Goal: Task Accomplishment & Management: Complete application form

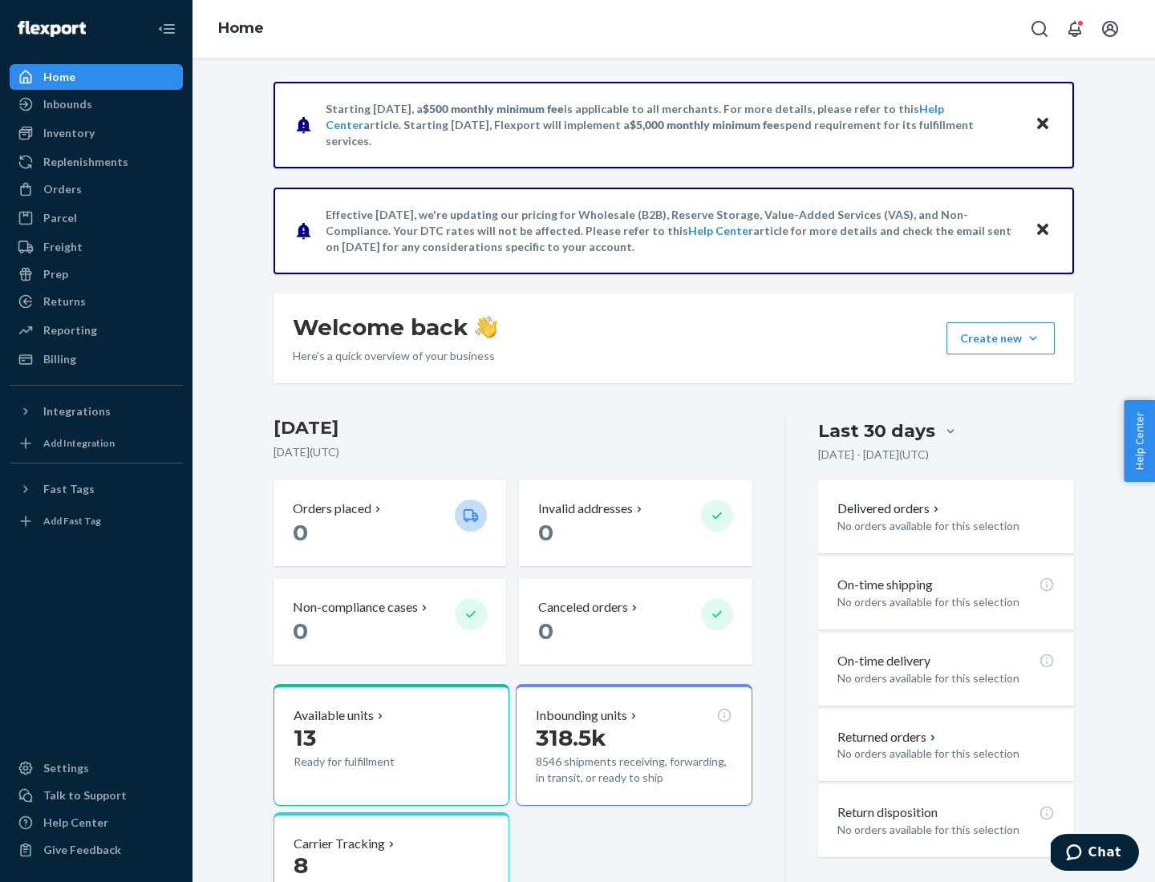
click at [1033, 338] on button "Create new Create new inbound Create new order Create new product" at bounding box center [1000, 338] width 108 height 32
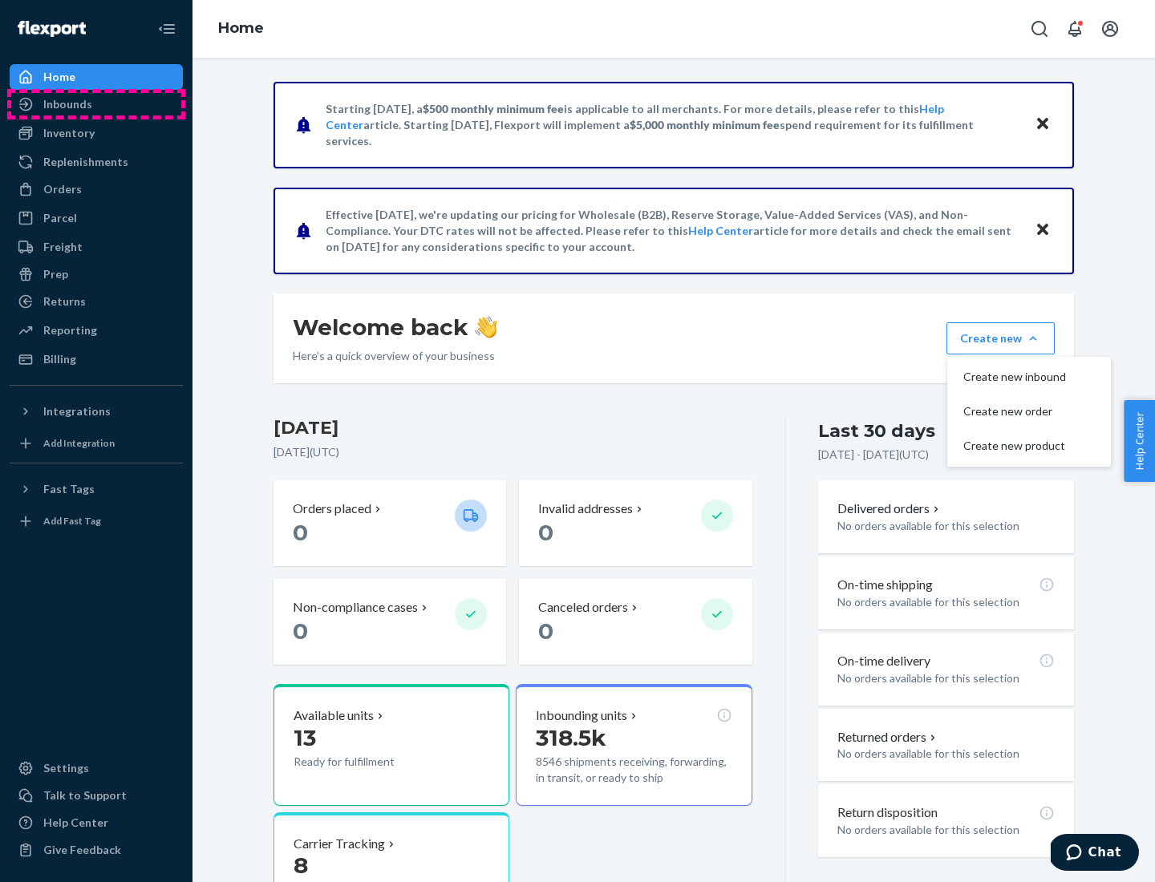
click at [96, 104] on div "Inbounds" at bounding box center [96, 104] width 170 height 22
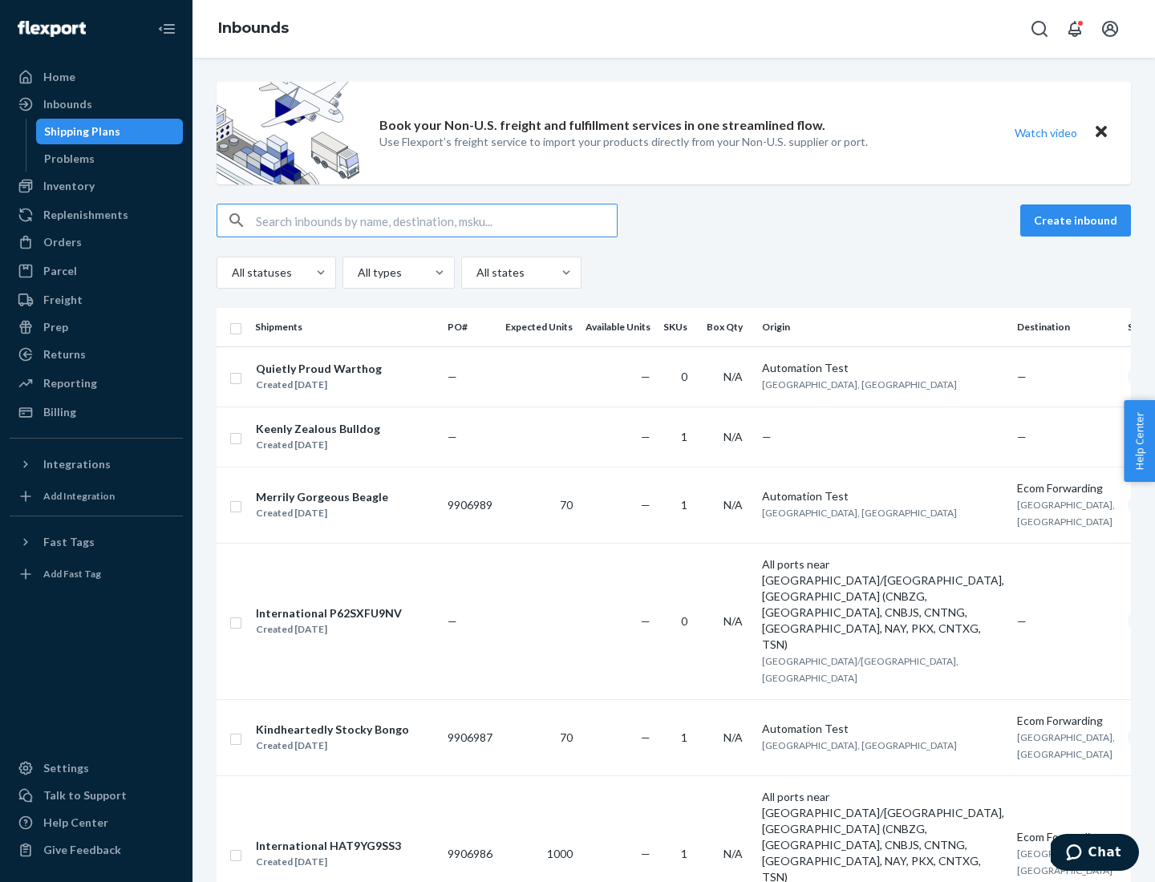
click at [1078, 221] on button "Create inbound" at bounding box center [1075, 221] width 111 height 32
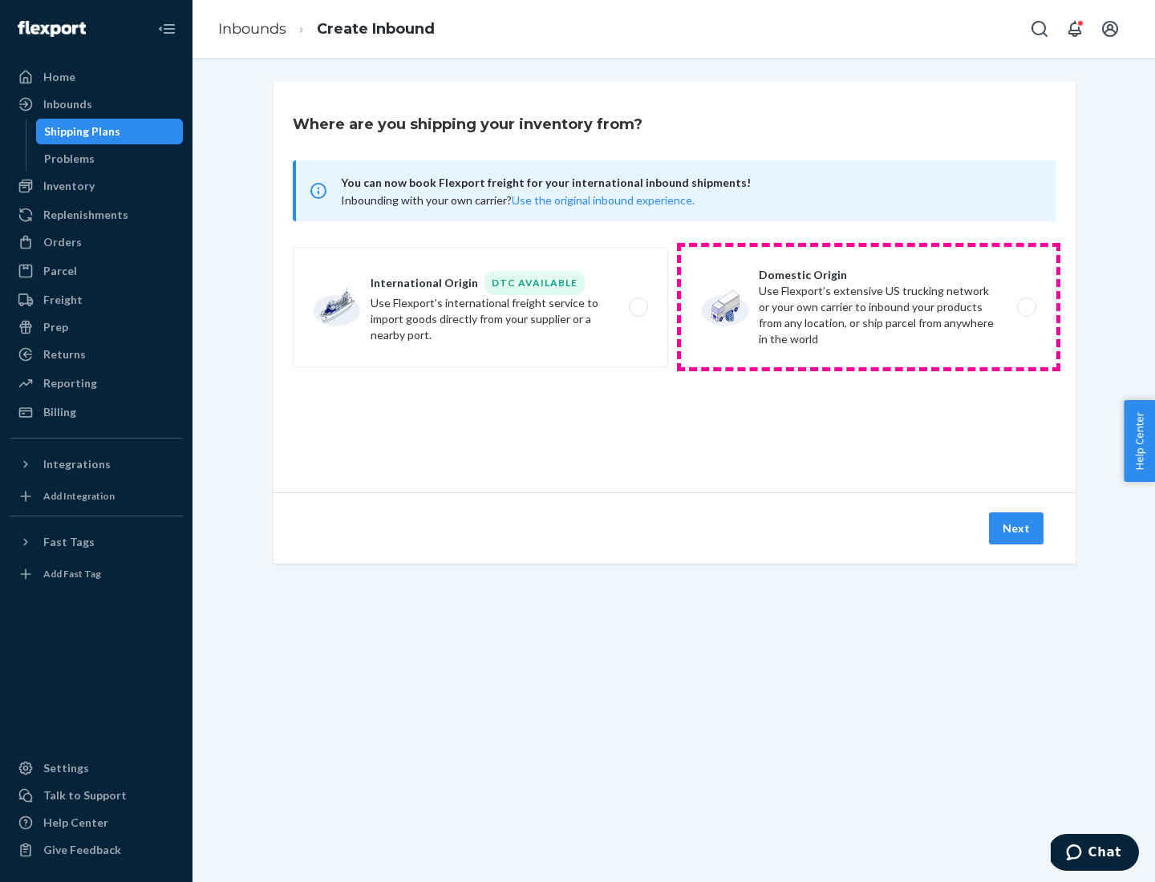
click at [869, 307] on label "Domestic Origin Use Flexport’s extensive US trucking network or your own carrie…" at bounding box center [868, 307] width 375 height 120
click at [1026, 307] on input "Domestic Origin Use Flexport’s extensive US trucking network or your own carrie…" at bounding box center [1031, 307] width 10 height 10
radio input "true"
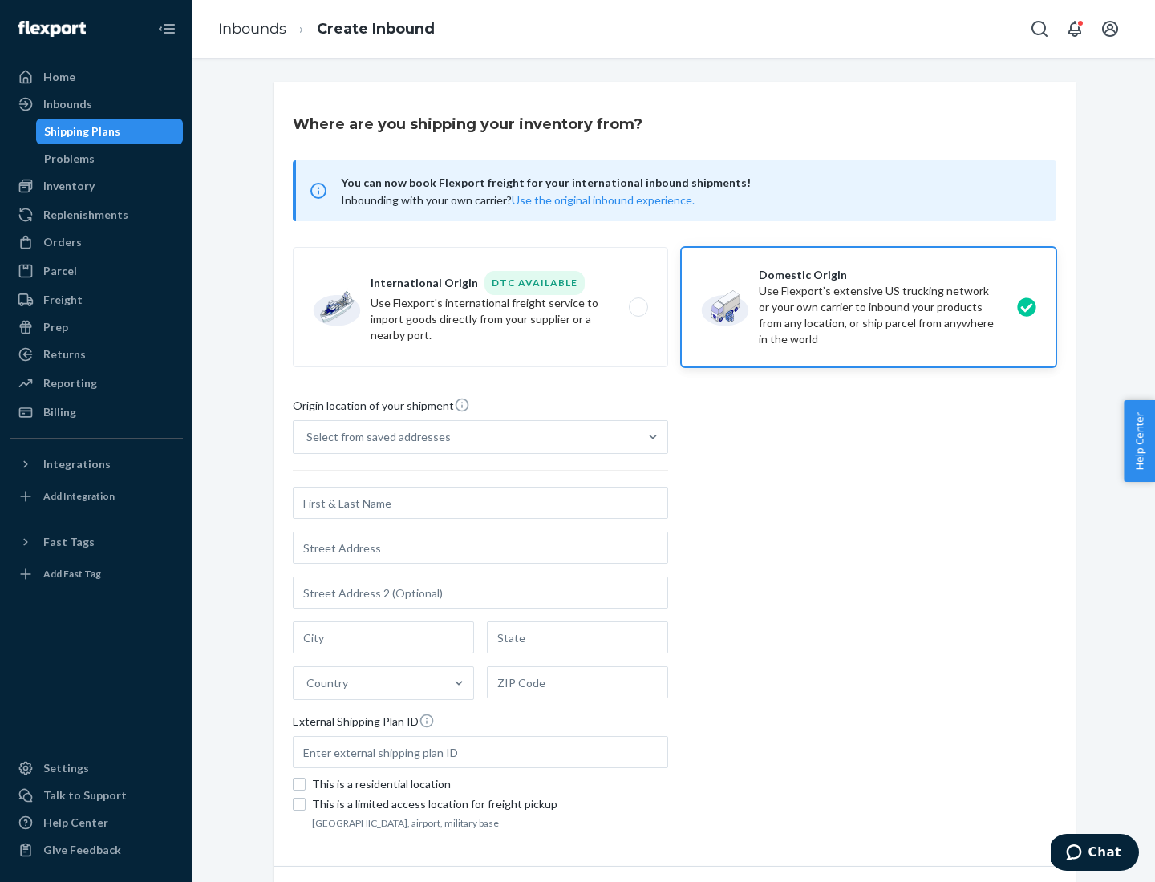
click at [375, 437] on div "Select from saved addresses" at bounding box center [378, 437] width 144 height 16
click at [308, 437] on input "Select from saved addresses" at bounding box center [307, 437] width 2 height 16
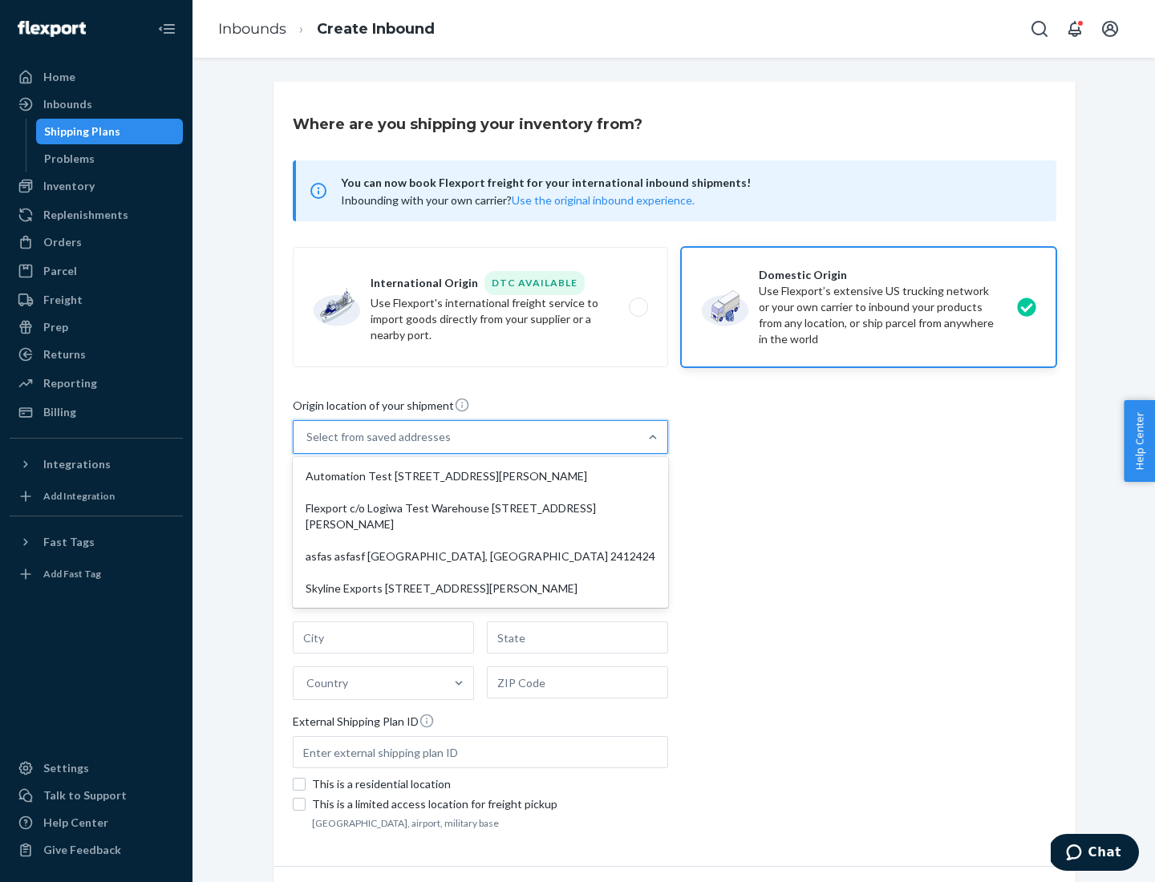
scroll to position [6, 0]
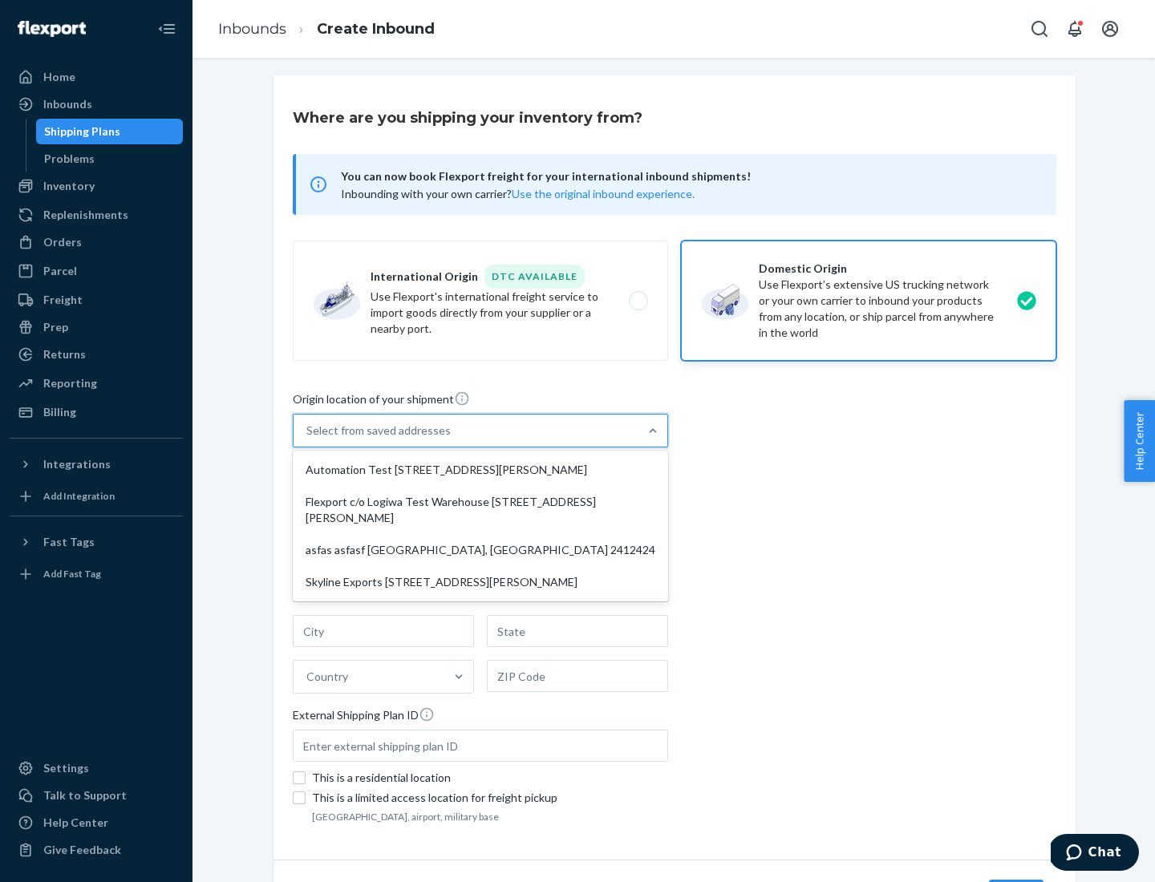
click at [480, 470] on div "Automation Test [STREET_ADDRESS][PERSON_NAME]" at bounding box center [480, 470] width 369 height 32
click at [308, 439] on input "option Automation Test [STREET_ADDRESS][PERSON_NAME] focused, 1 of 4. 4 results…" at bounding box center [307, 431] width 2 height 16
type input "Automation Test"
type input "9th Floor"
type input "[GEOGRAPHIC_DATA]"
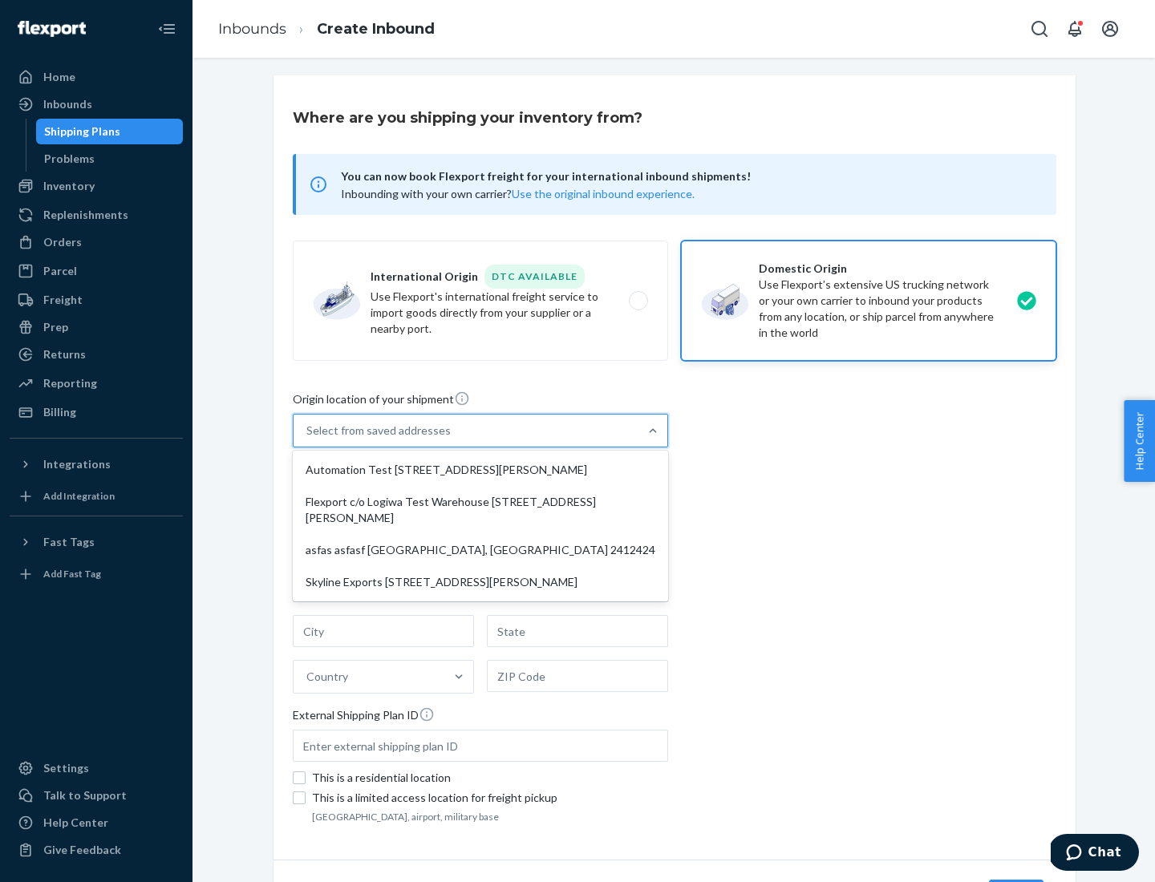
type input "CA"
type input "94104"
type input "[STREET_ADDRESS][PERSON_NAME]"
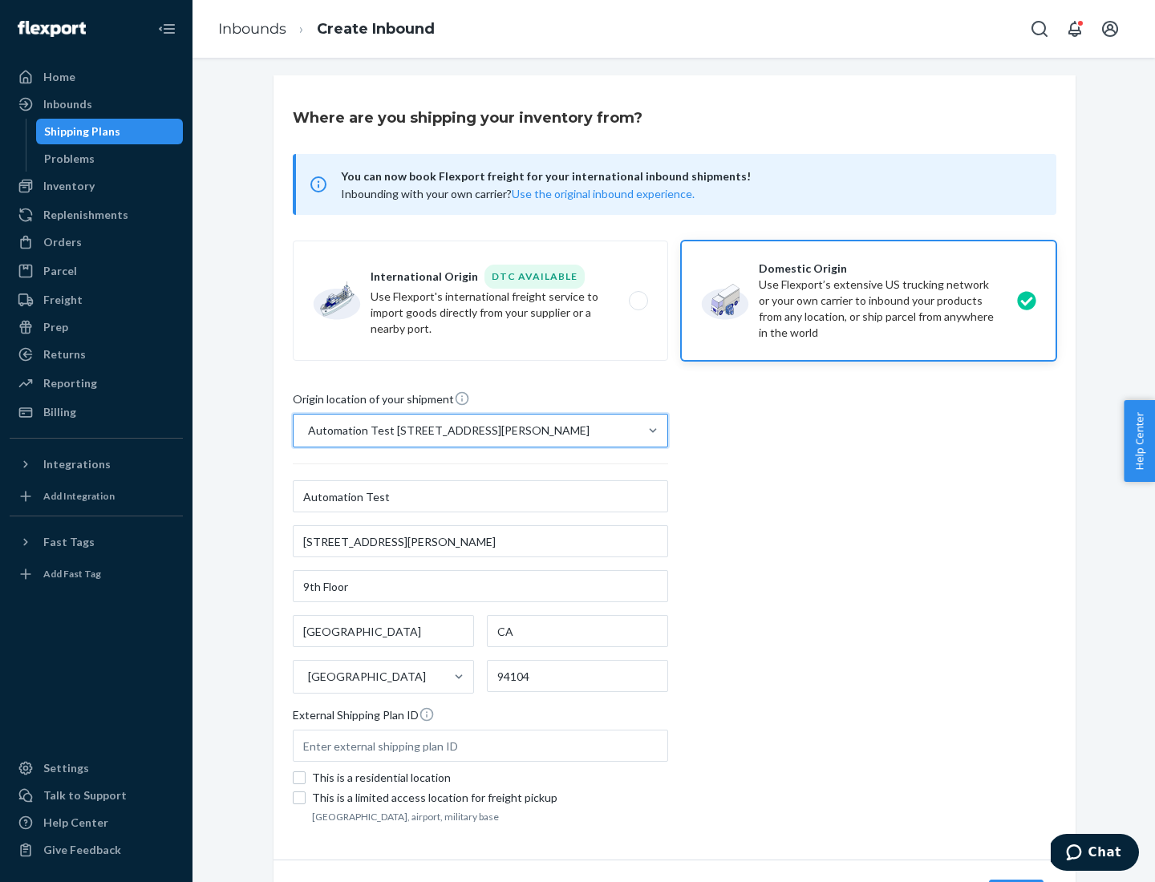
scroll to position [94, 0]
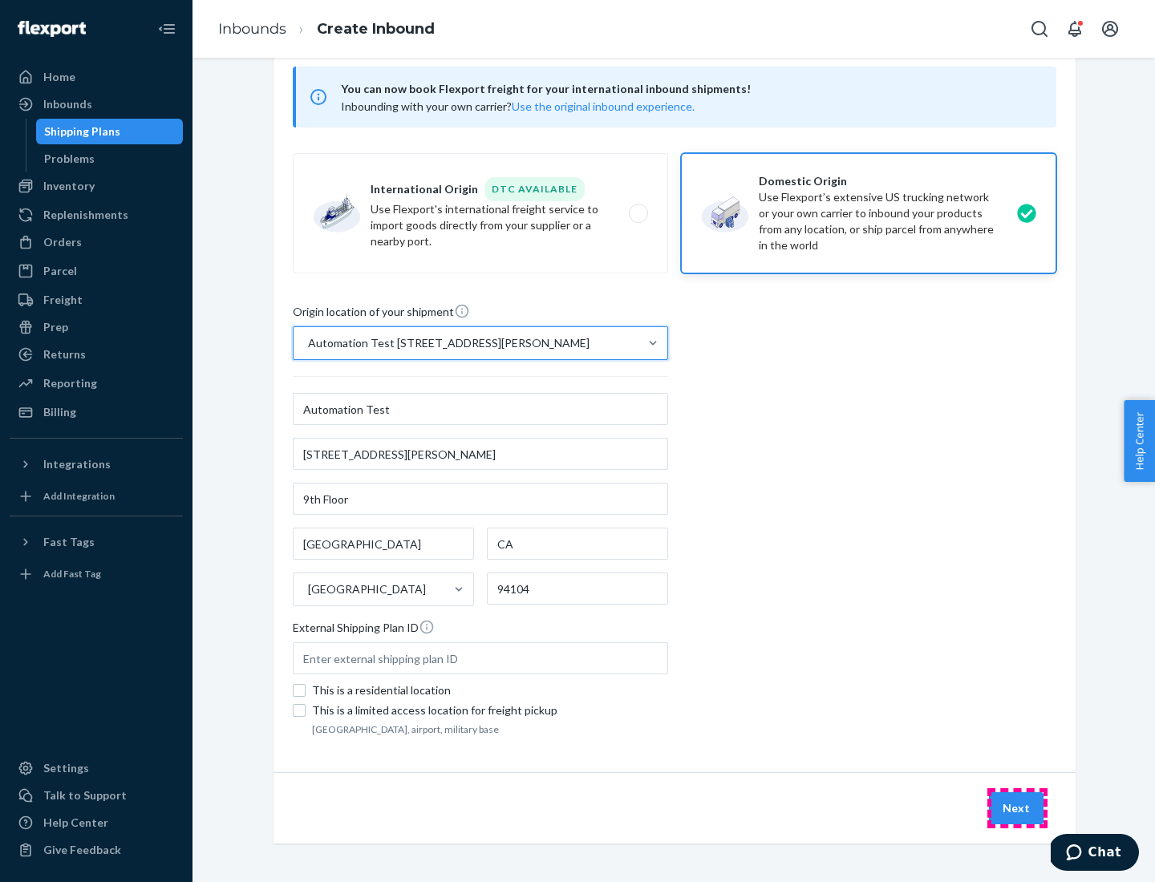
click at [1017, 808] on button "Next" at bounding box center [1016, 808] width 55 height 32
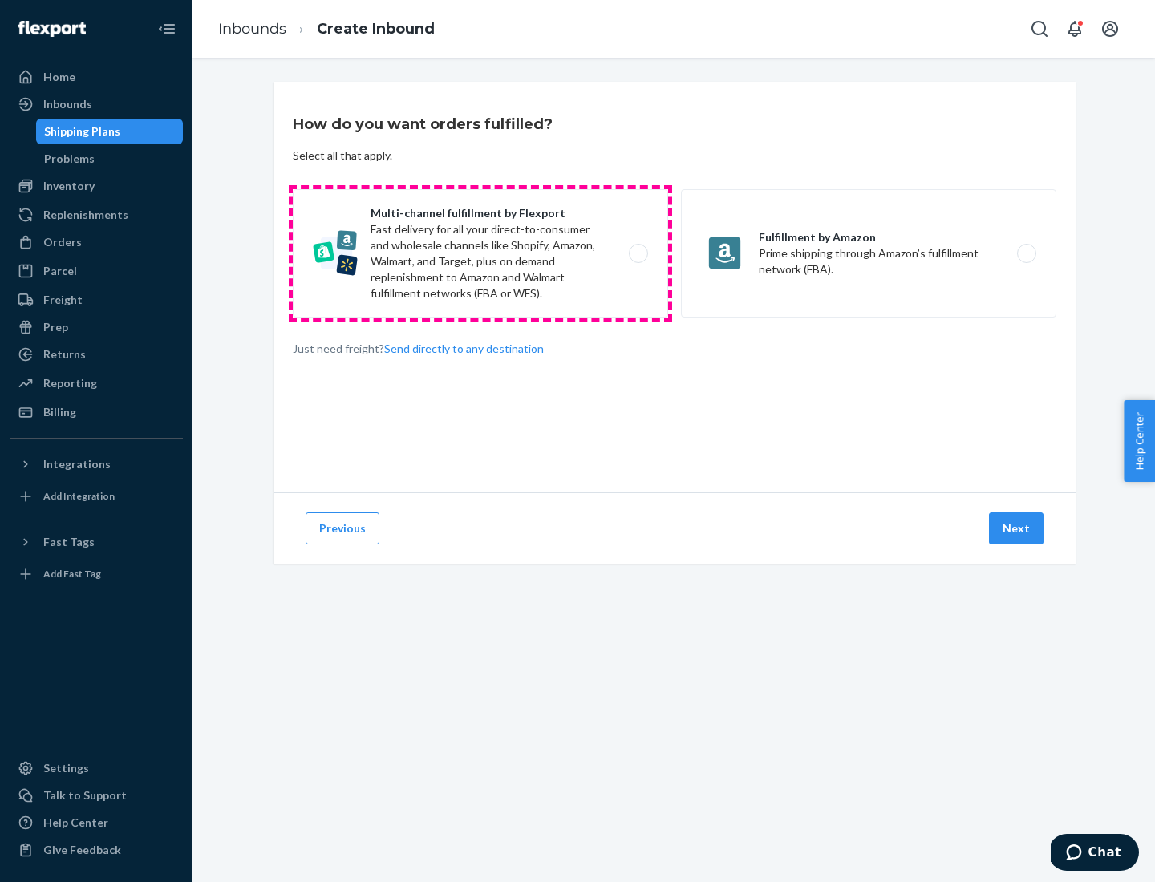
click at [480, 253] on label "Multi-channel fulfillment by Flexport Fast delivery for all your direct-to-cons…" at bounding box center [480, 253] width 375 height 128
click at [638, 253] on input "Multi-channel fulfillment by Flexport Fast delivery for all your direct-to-cons…" at bounding box center [643, 254] width 10 height 10
radio input "true"
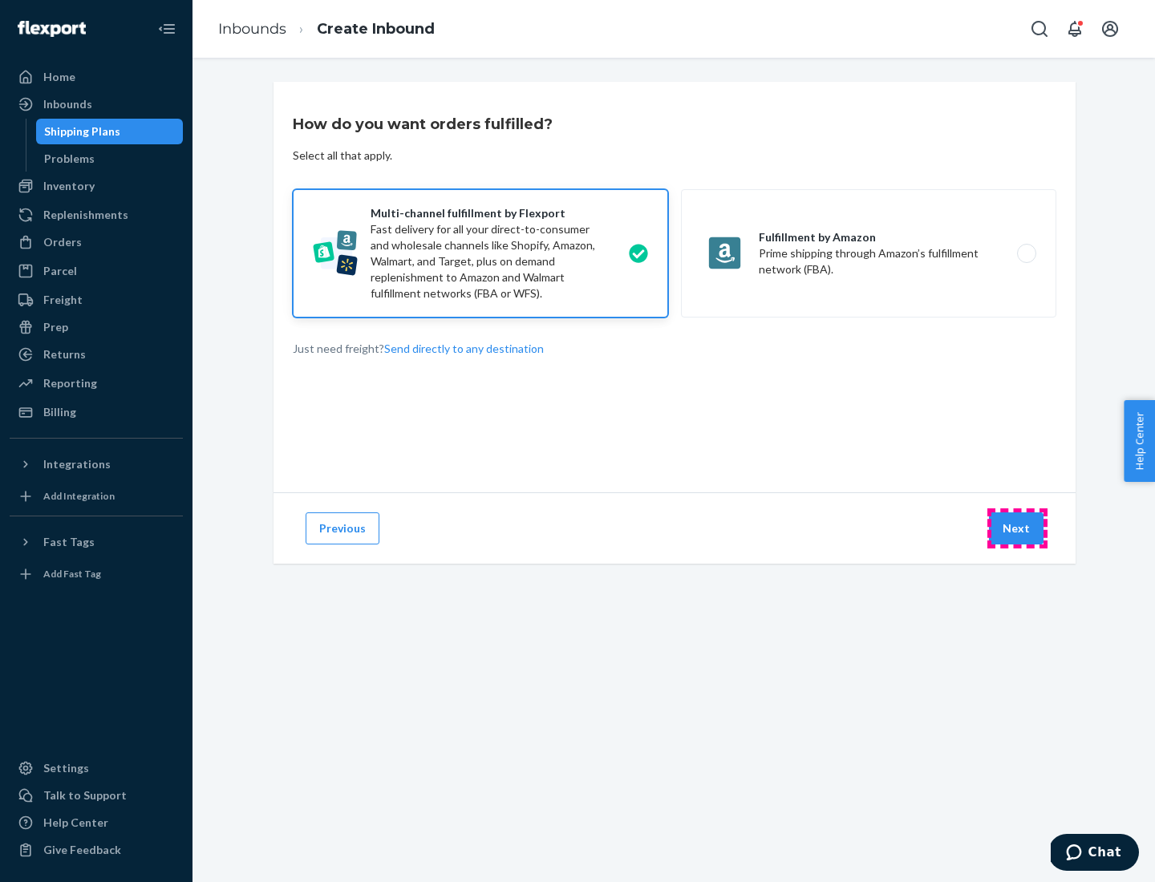
click at [1017, 529] on button "Next" at bounding box center [1016, 529] width 55 height 32
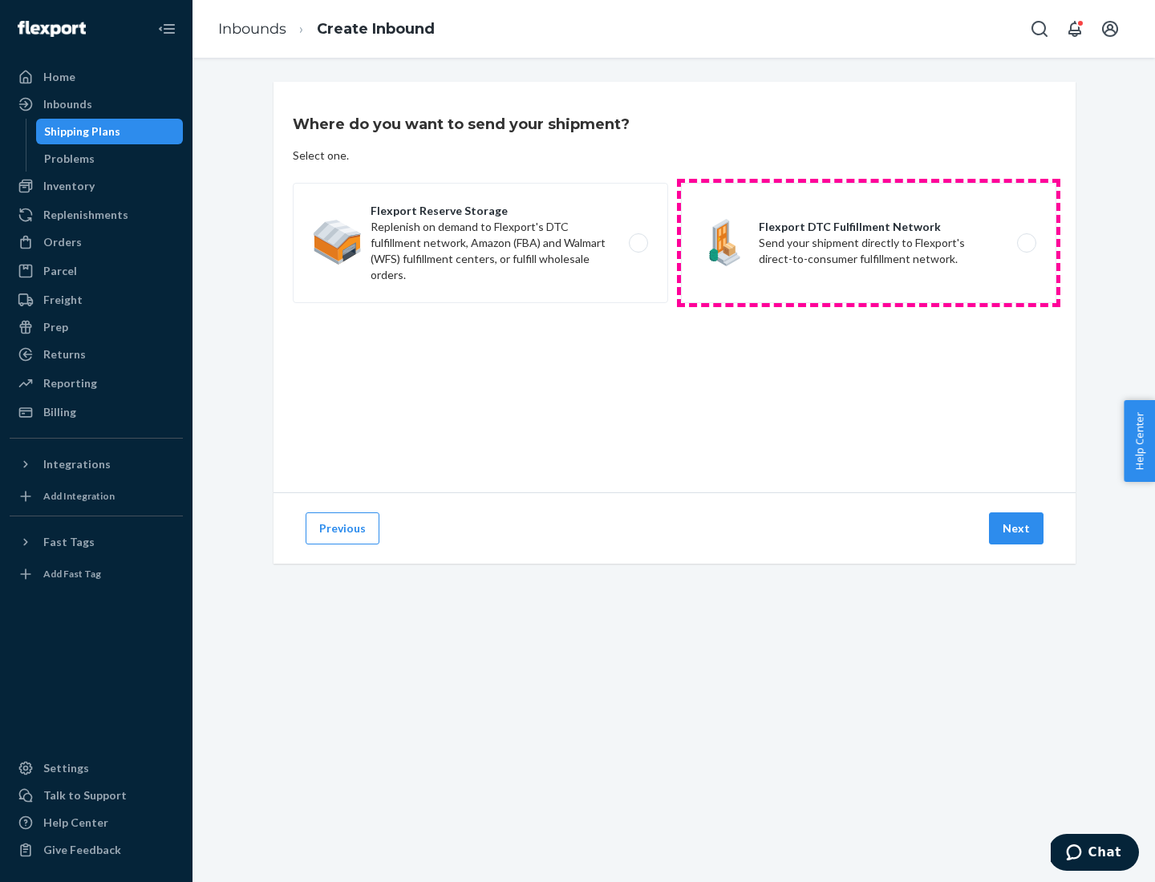
click at [869, 243] on label "Flexport DTC Fulfillment Network Send your shipment directly to Flexport's dire…" at bounding box center [868, 243] width 375 height 120
click at [1026, 243] on input "Flexport DTC Fulfillment Network Send your shipment directly to Flexport's dire…" at bounding box center [1031, 243] width 10 height 10
radio input "true"
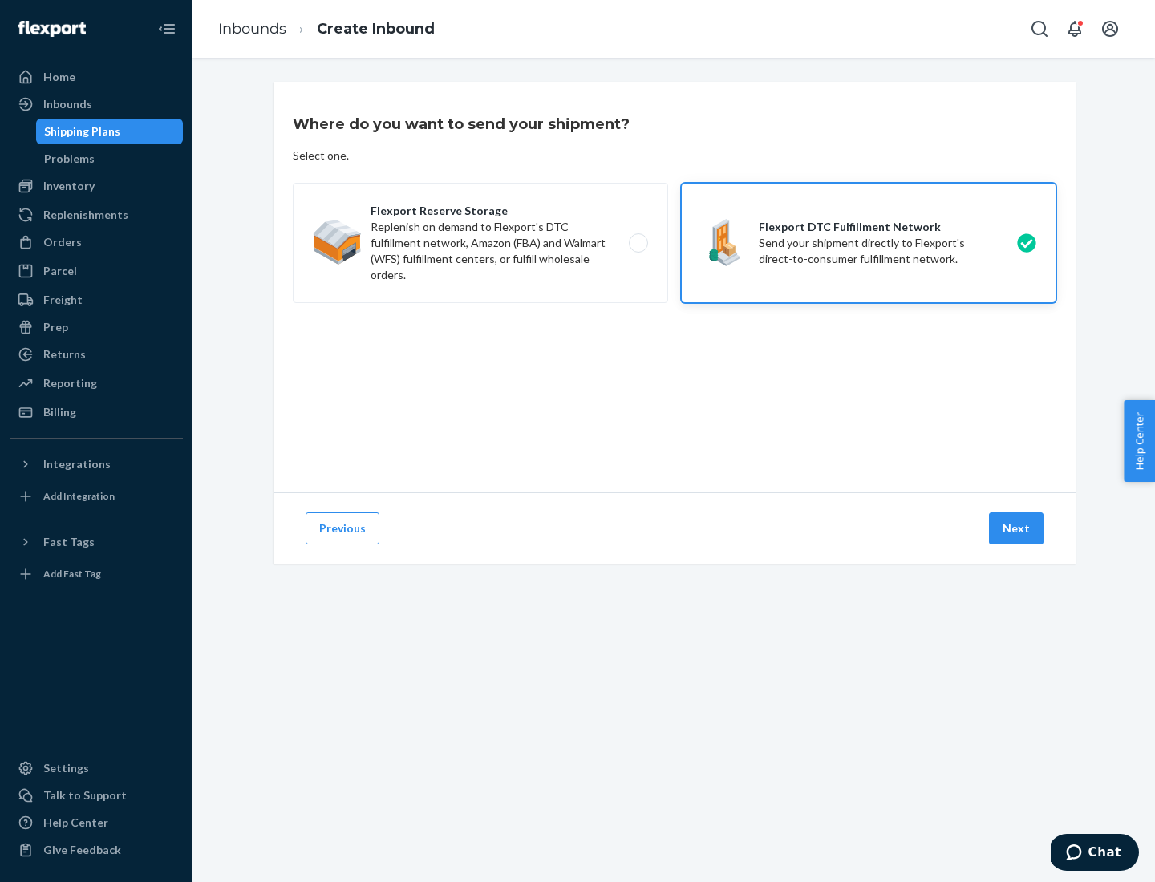
click at [1017, 529] on button "Next" at bounding box center [1016, 529] width 55 height 32
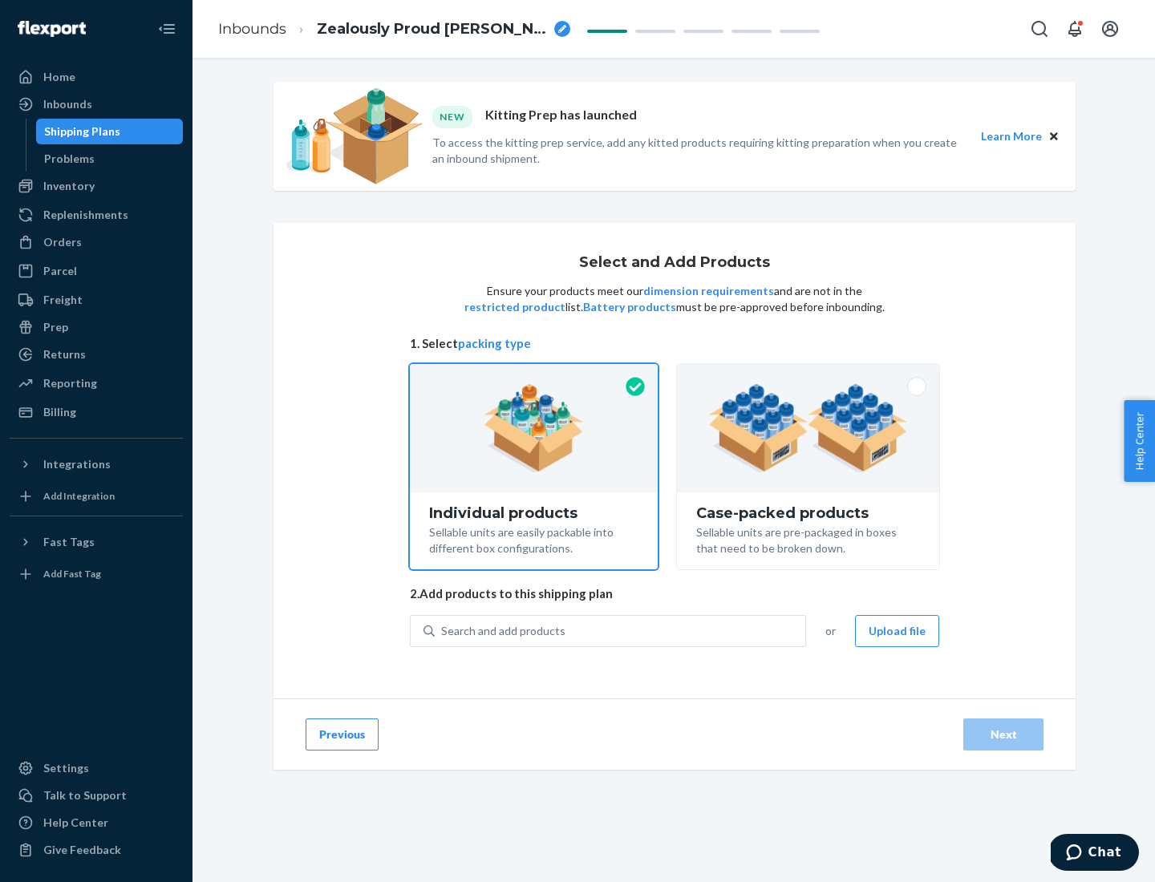
click at [808, 428] on img at bounding box center [808, 428] width 200 height 88
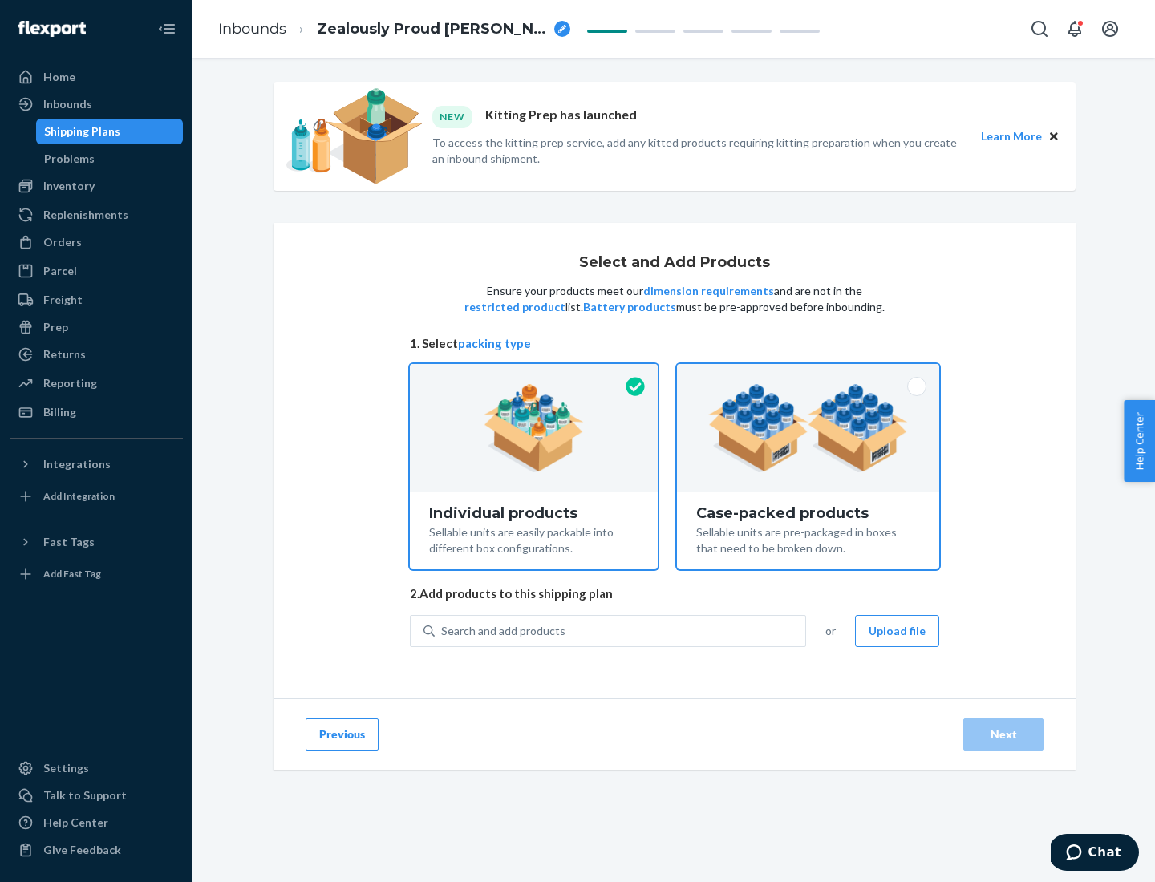
click at [808, 375] on input "Case-packed products Sellable units are pre-packaged in boxes that need to be b…" at bounding box center [808, 369] width 10 height 10
radio input "true"
radio input "false"
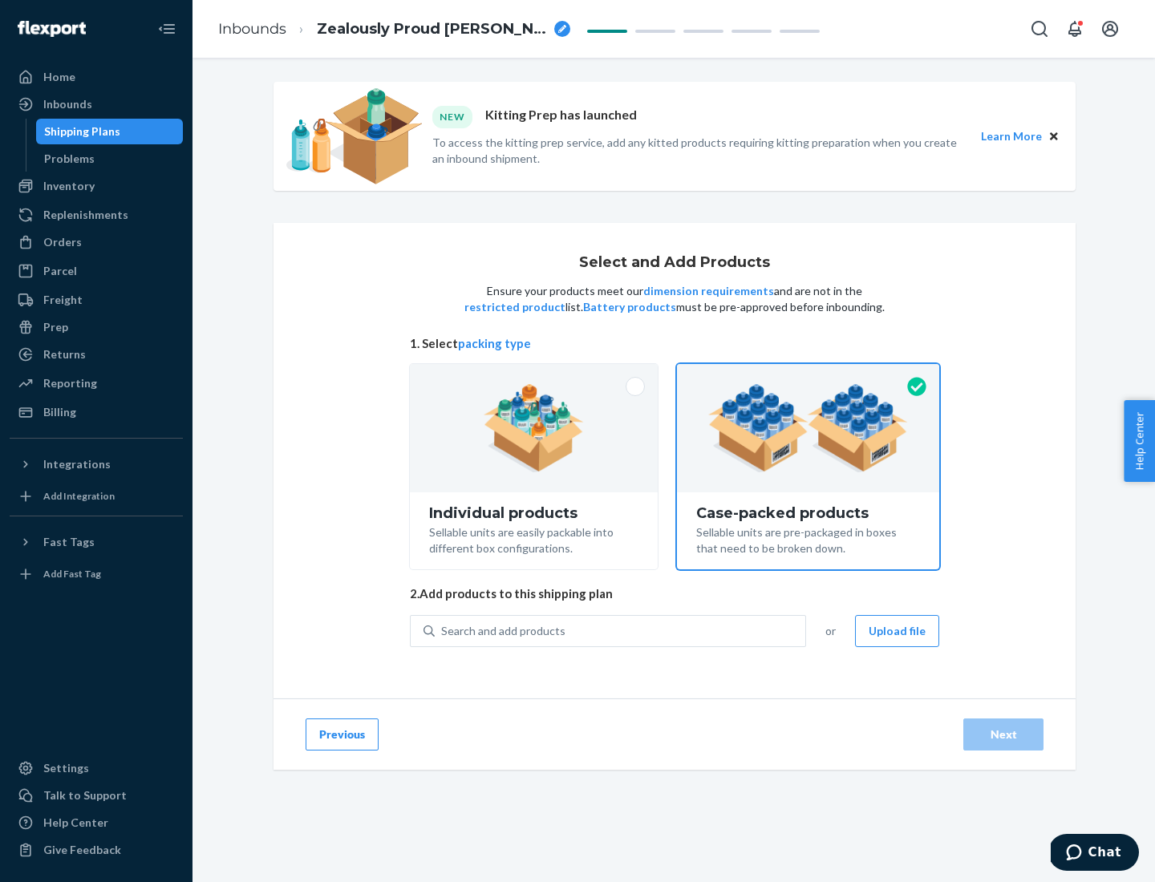
click at [621, 630] on div "Search and add products" at bounding box center [620, 631] width 371 height 29
click at [443, 630] on input "Search and add products" at bounding box center [442, 631] width 2 height 16
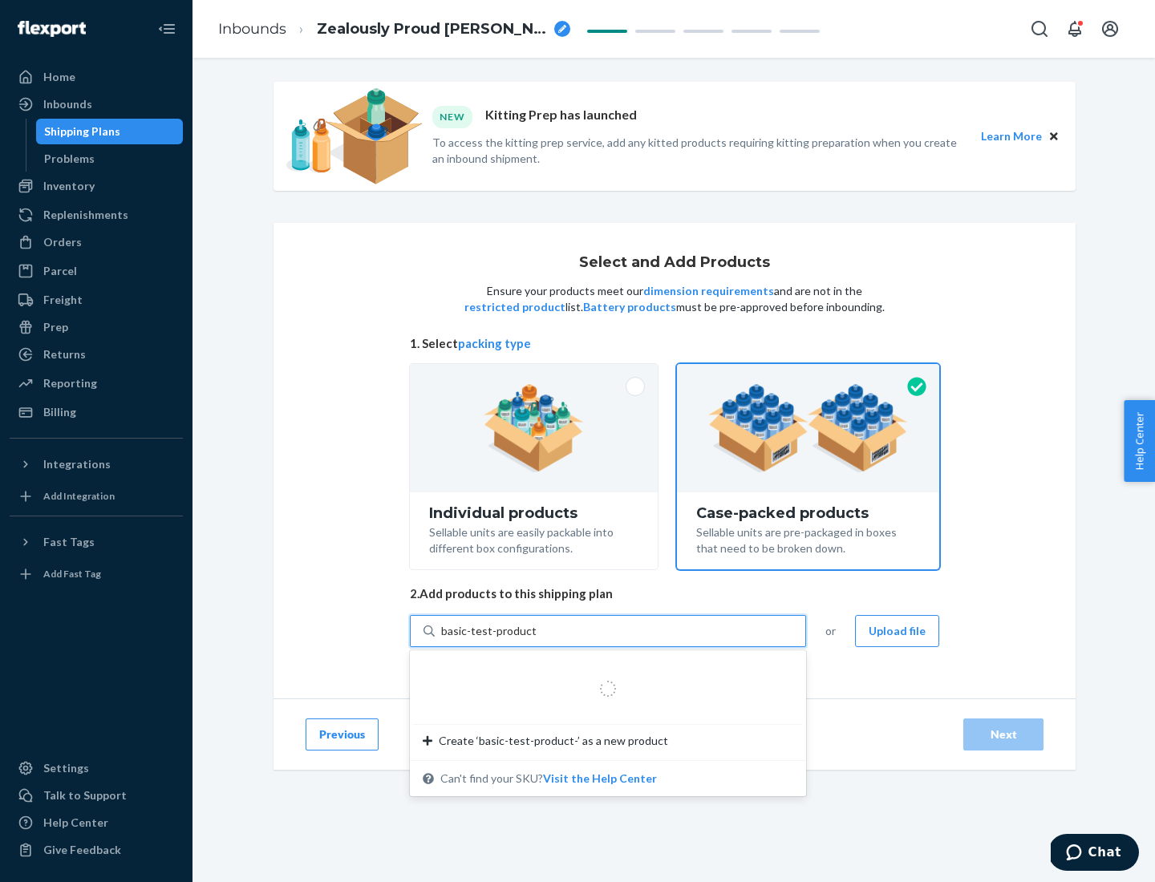
type input "basic-test-product-1"
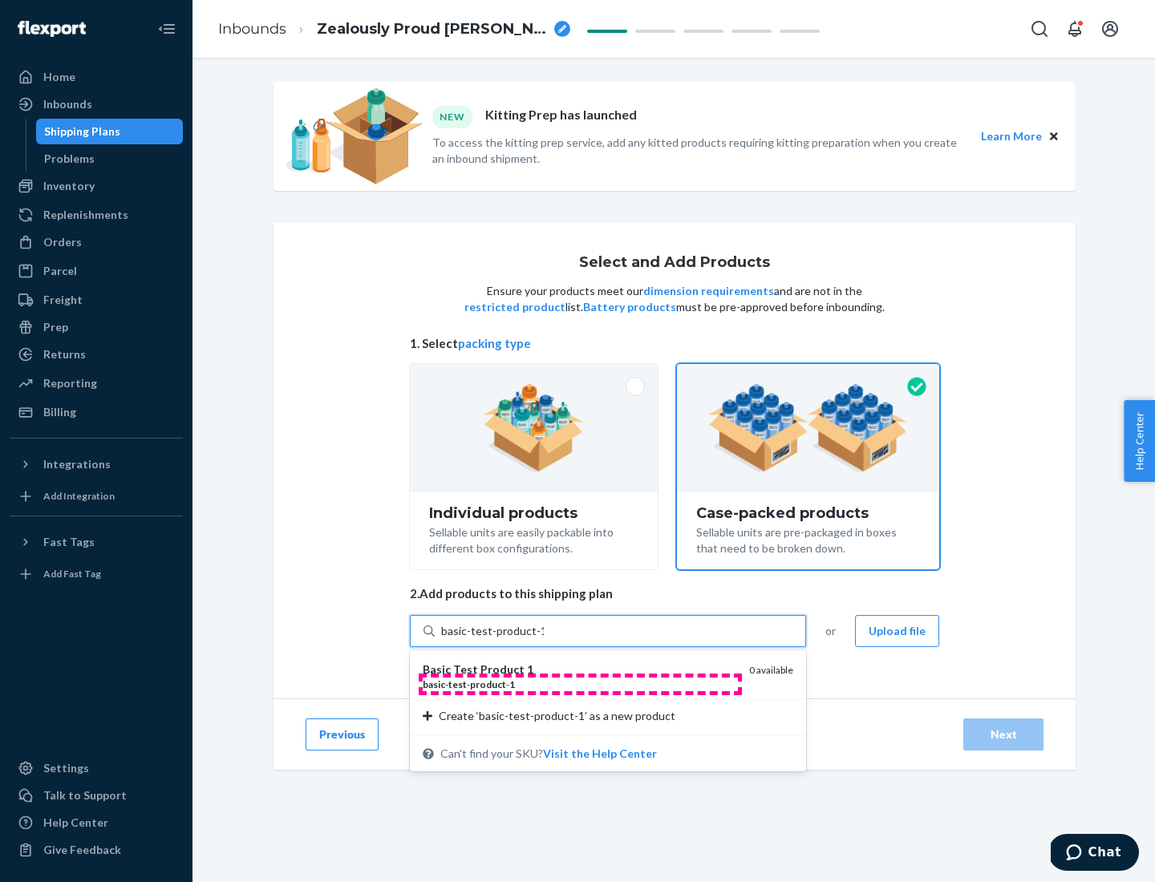
click at [580, 684] on div "basic - test - product - 1" at bounding box center [580, 685] width 314 height 14
click at [544, 639] on input "basic-test-product-1" at bounding box center [492, 631] width 103 height 16
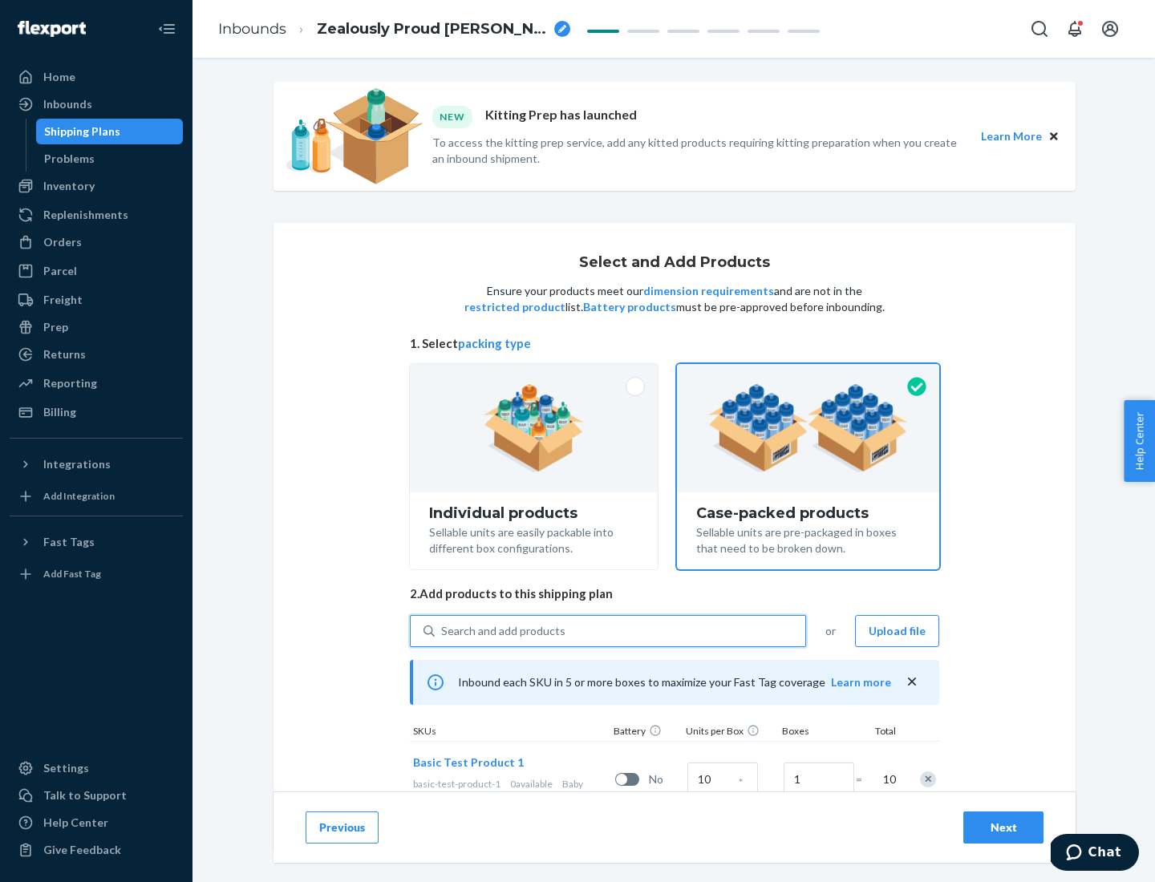
scroll to position [58, 0]
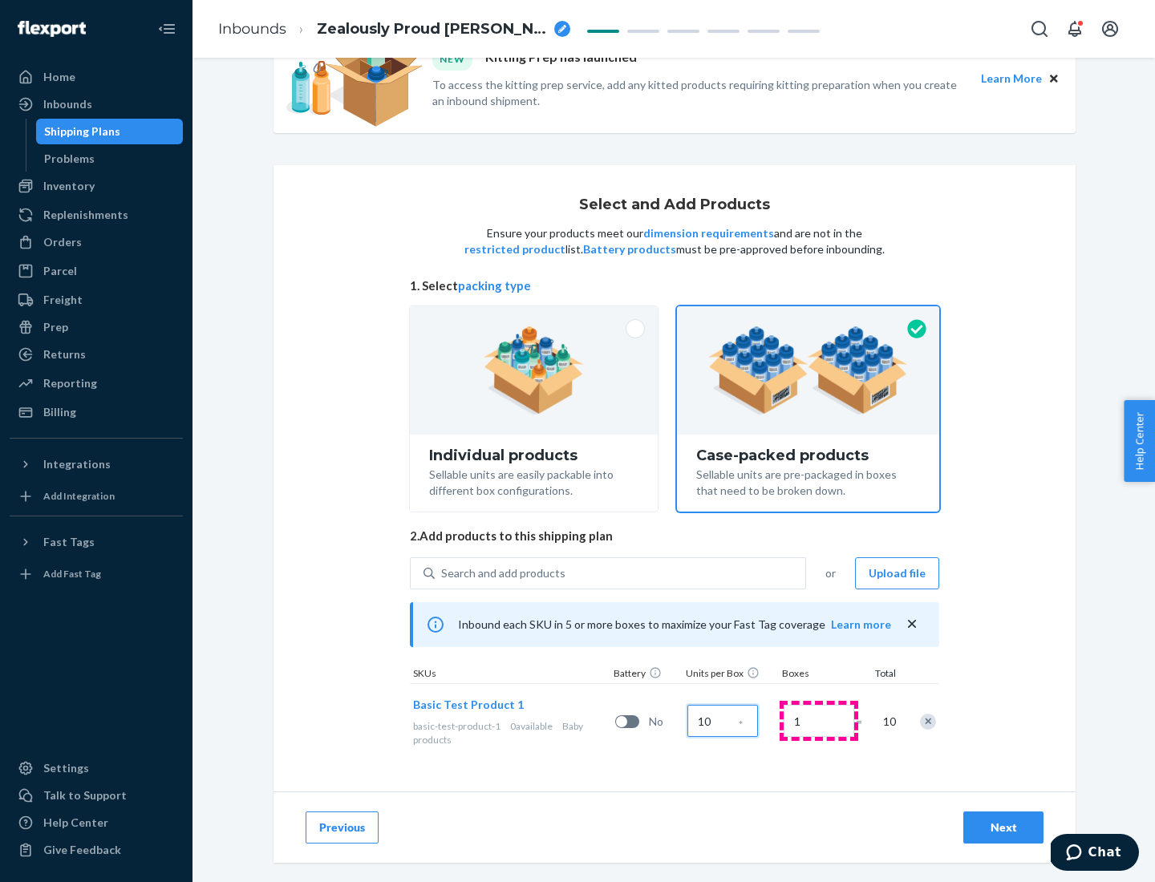
type input "10"
type input "7"
click at [1003, 828] on div "Next" at bounding box center [1003, 828] width 53 height 16
radio input "true"
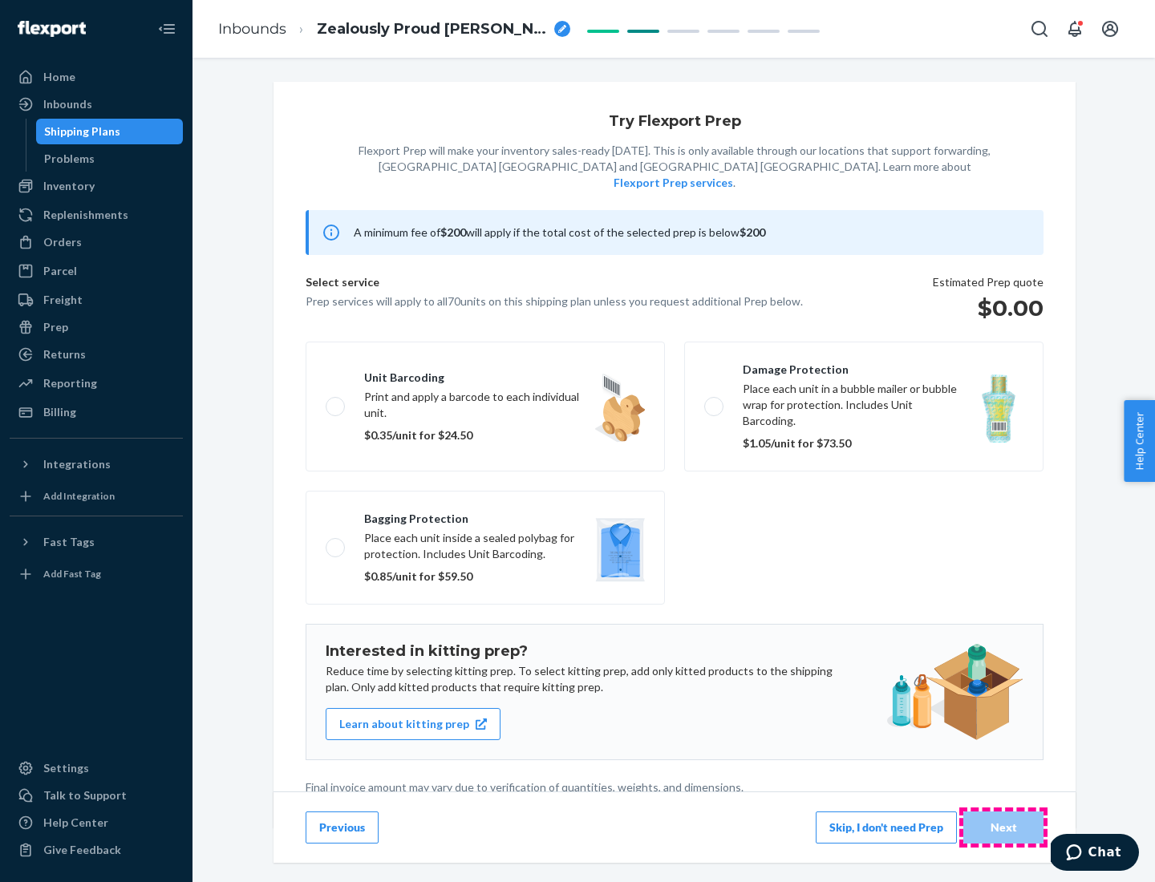
scroll to position [4, 0]
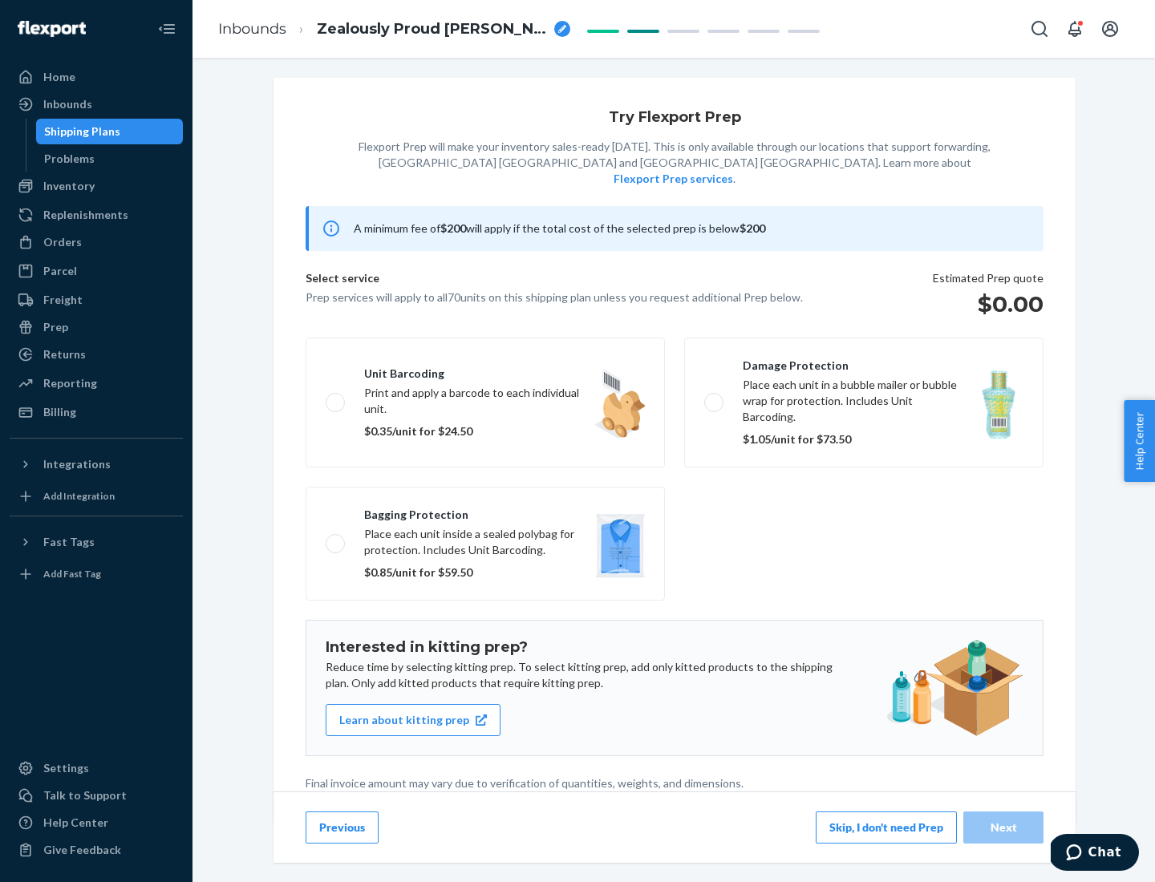
click at [485, 511] on label "Bagging protection Place each unit inside a sealed polybag for protection. Incl…" at bounding box center [485, 544] width 359 height 114
click at [336, 538] on input "Bagging protection Place each unit inside a sealed polybag for protection. Incl…" at bounding box center [331, 543] width 10 height 10
checkbox input "true"
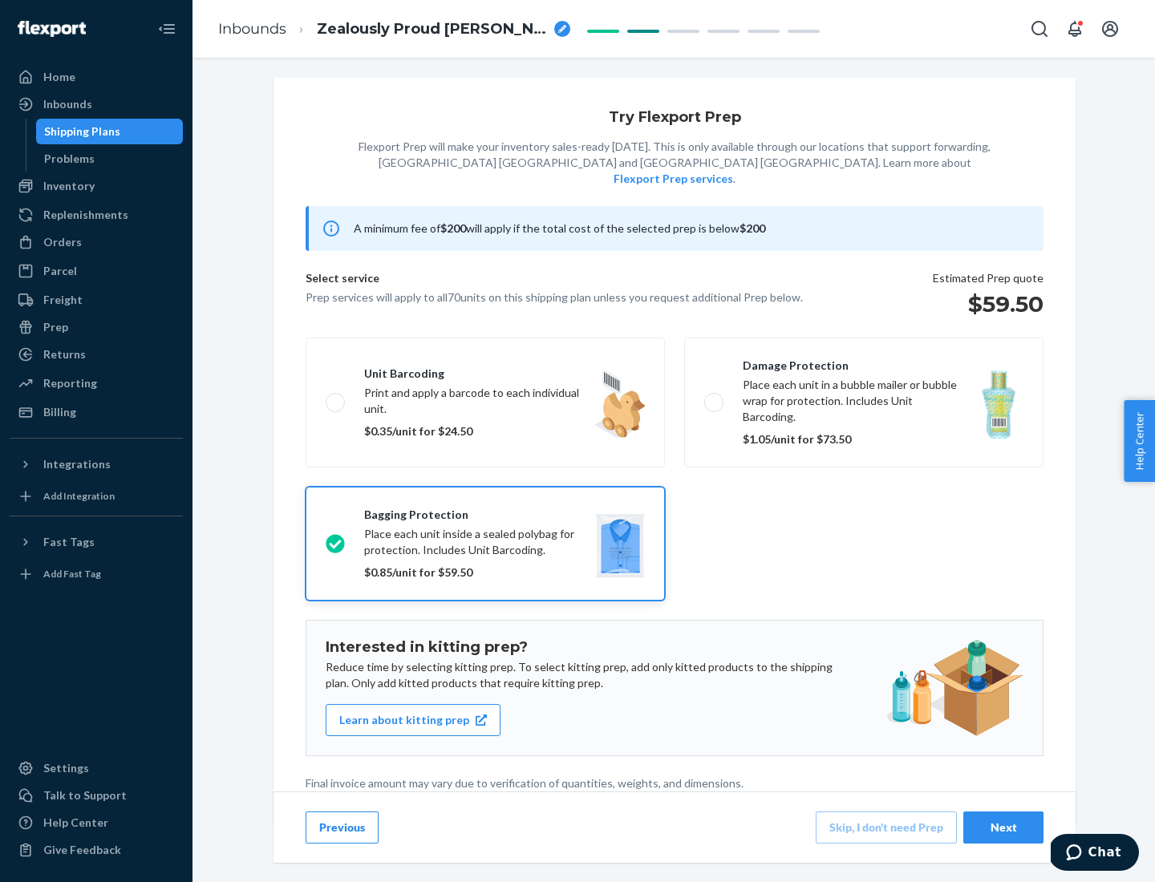
click at [1003, 827] on div "Next" at bounding box center [1003, 828] width 53 height 16
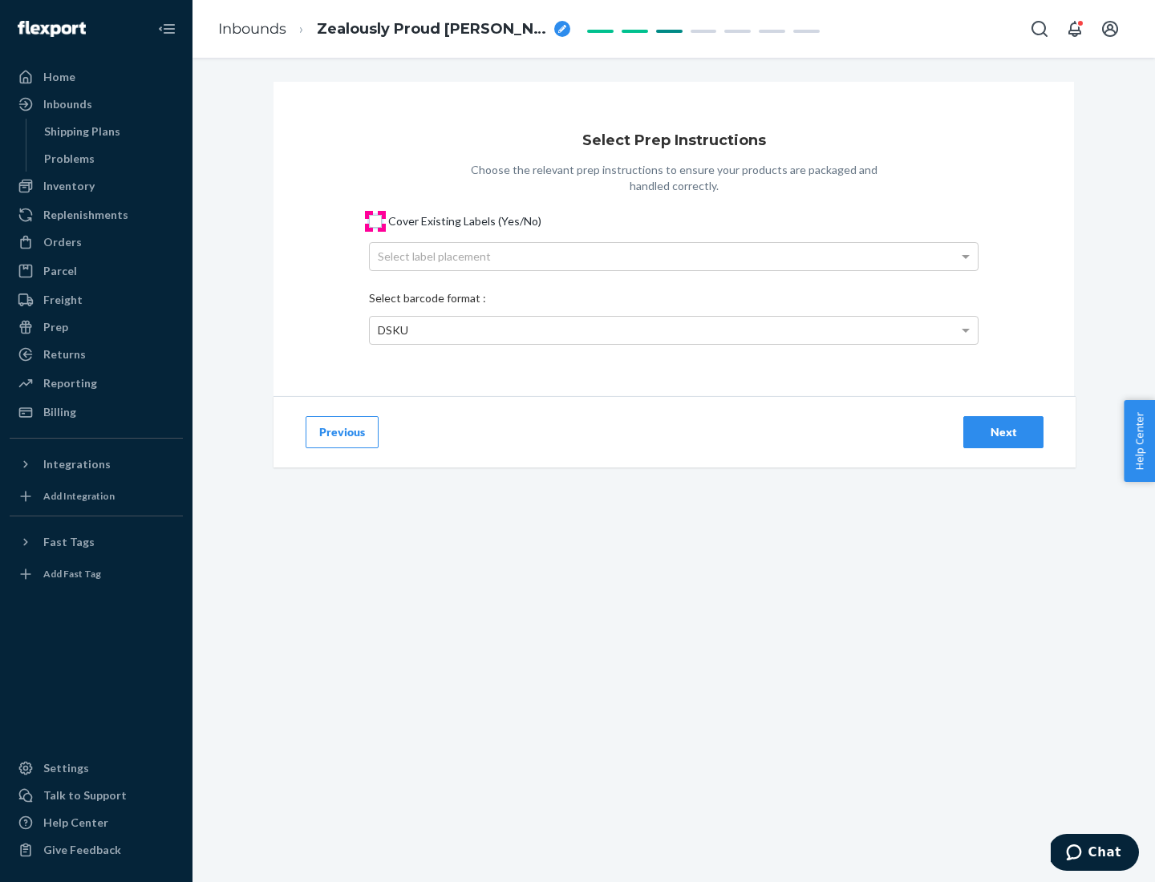
click at [375, 221] on input "Cover Existing Labels (Yes/No)" at bounding box center [375, 221] width 13 height 13
checkbox input "true"
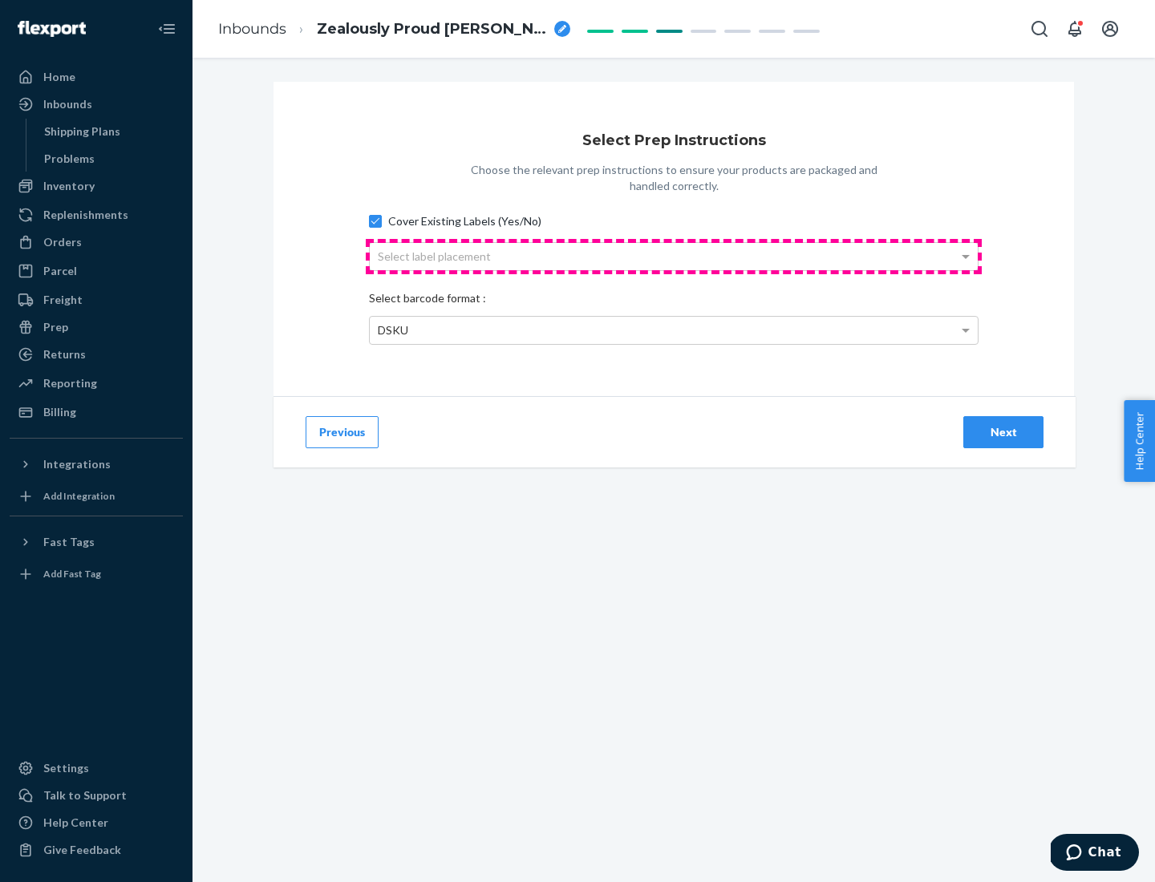
click at [674, 256] on div "Select label placement" at bounding box center [674, 256] width 608 height 27
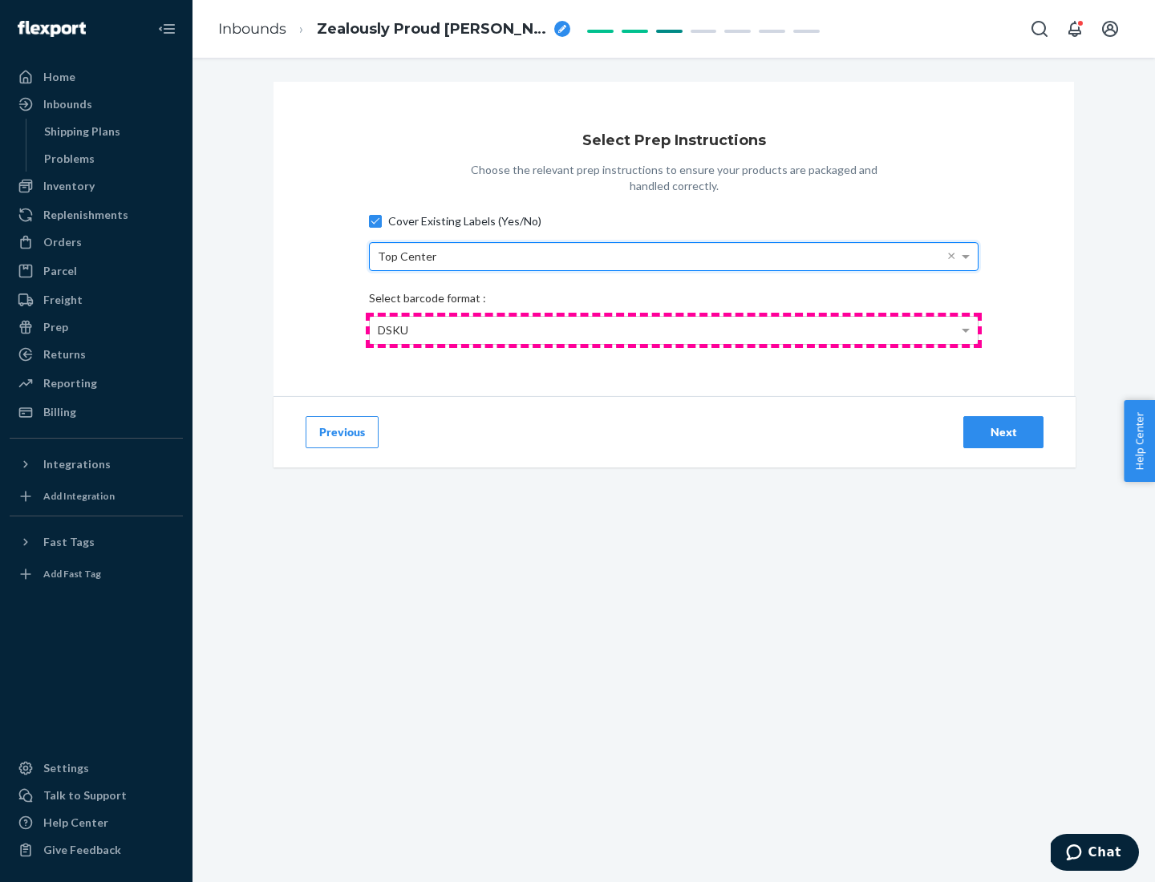
click at [674, 330] on div "DSKU" at bounding box center [674, 330] width 608 height 27
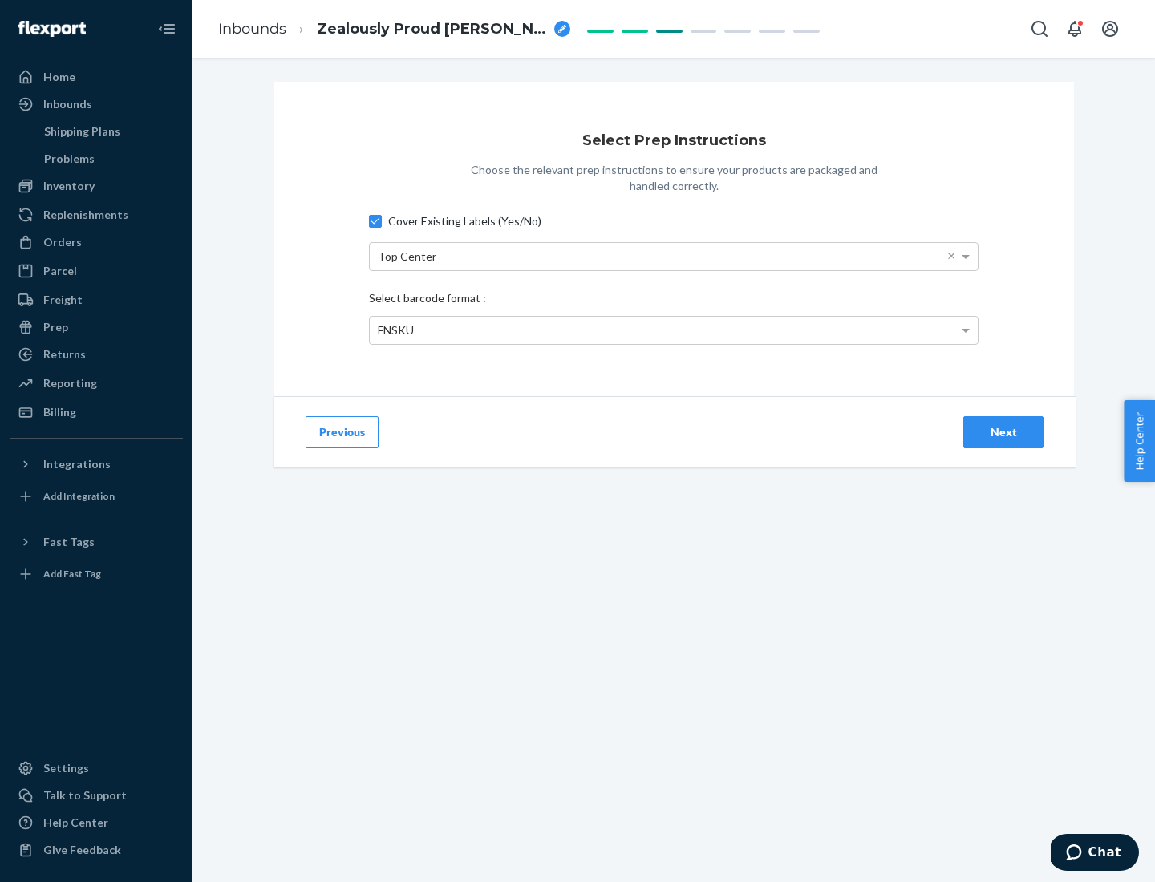
click at [1003, 431] on div "Next" at bounding box center [1003, 432] width 53 height 16
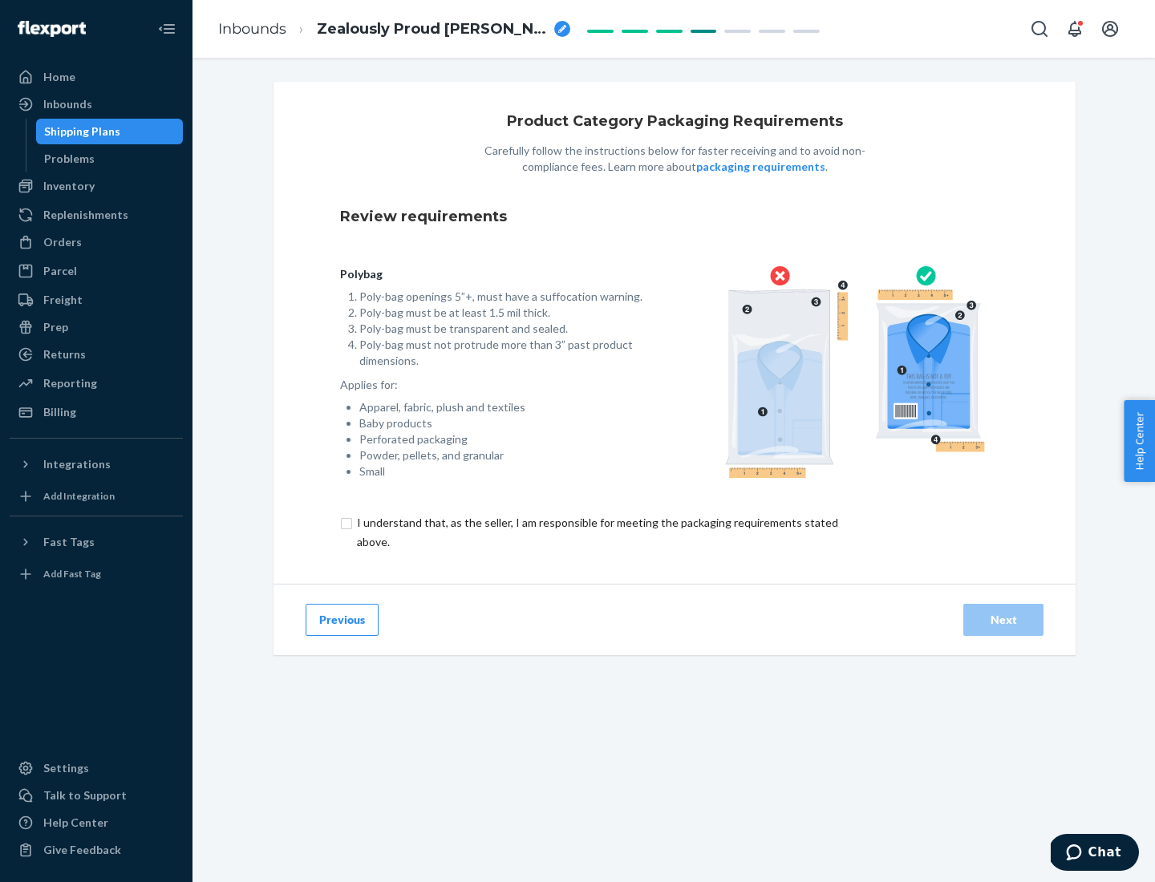
click at [596, 532] on input "checkbox" at bounding box center [606, 532] width 533 height 38
checkbox input "true"
click at [1003, 619] on div "Next" at bounding box center [1003, 620] width 53 height 16
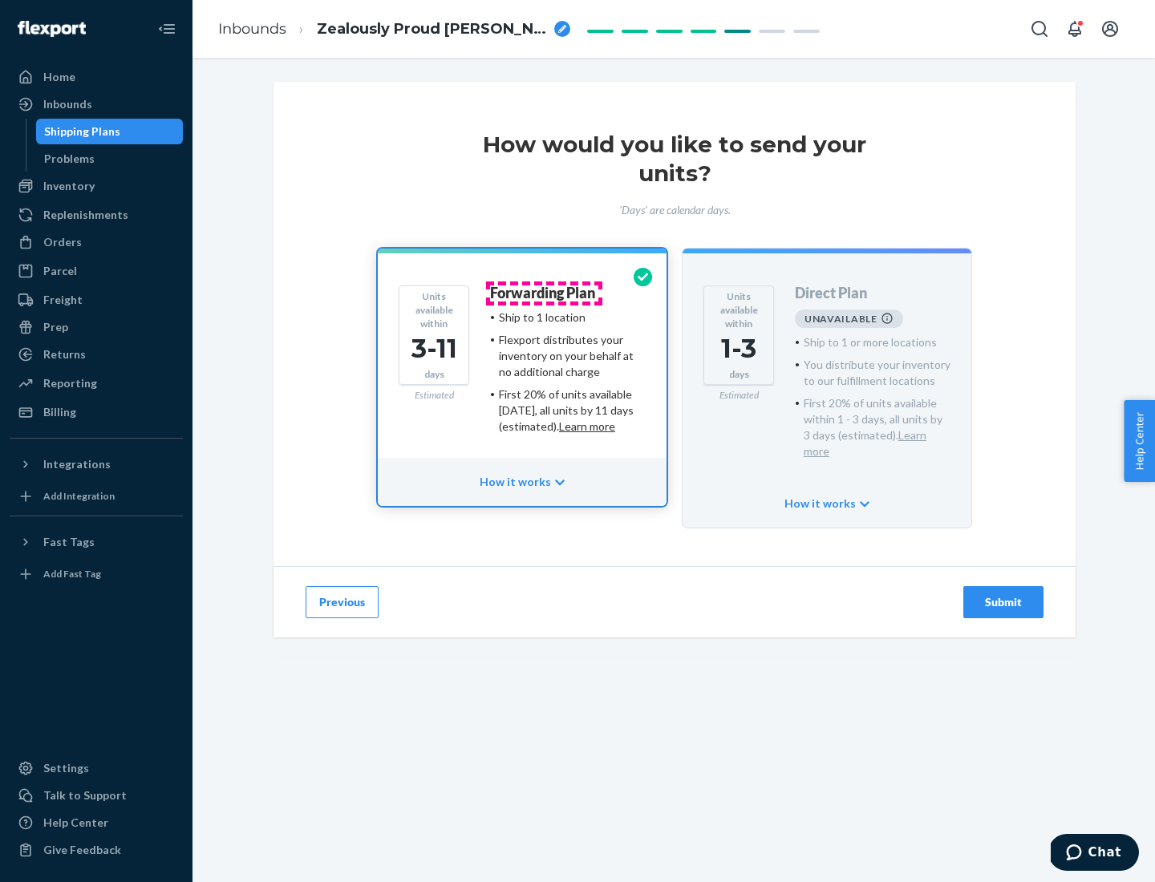
click at [544, 293] on h4 "Forwarding Plan" at bounding box center [542, 294] width 105 height 16
click at [1003, 594] on div "Submit" at bounding box center [1003, 602] width 53 height 16
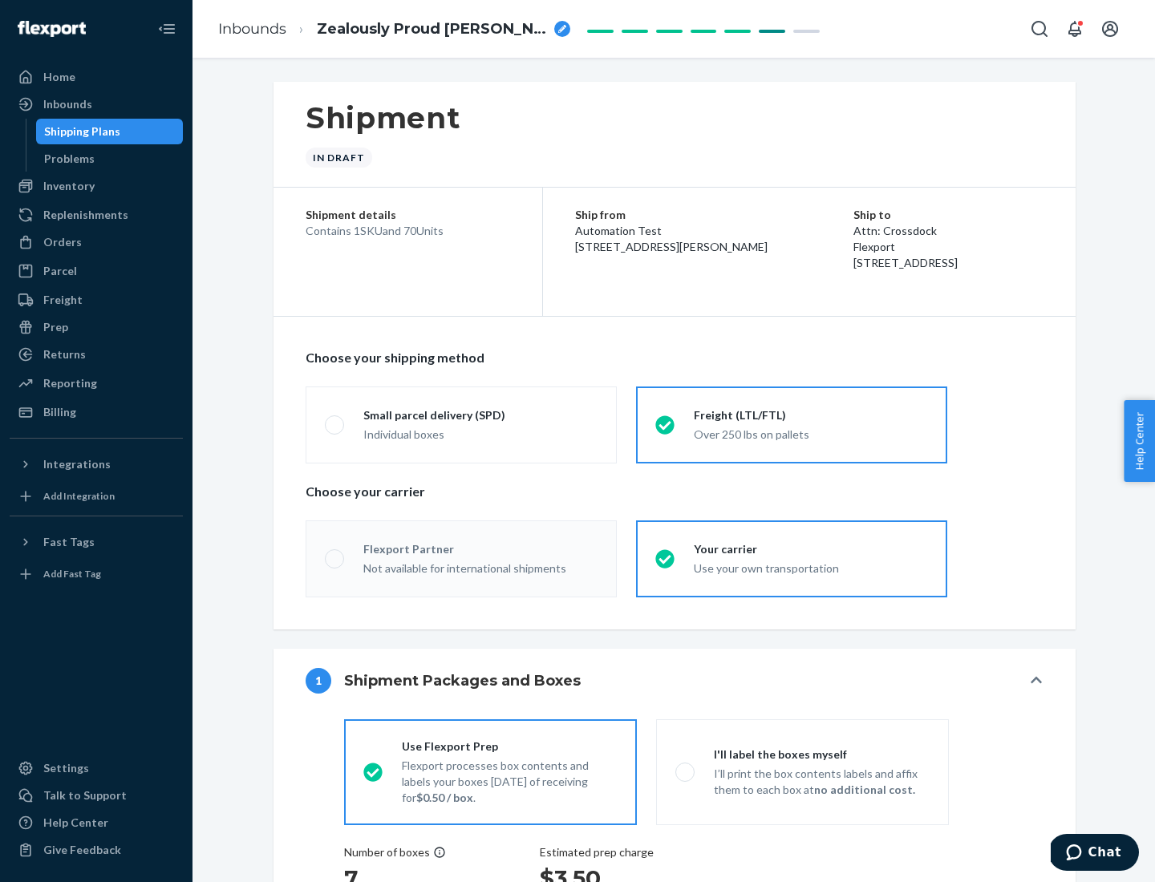
radio input "true"
radio input "false"
radio input "true"
radio input "false"
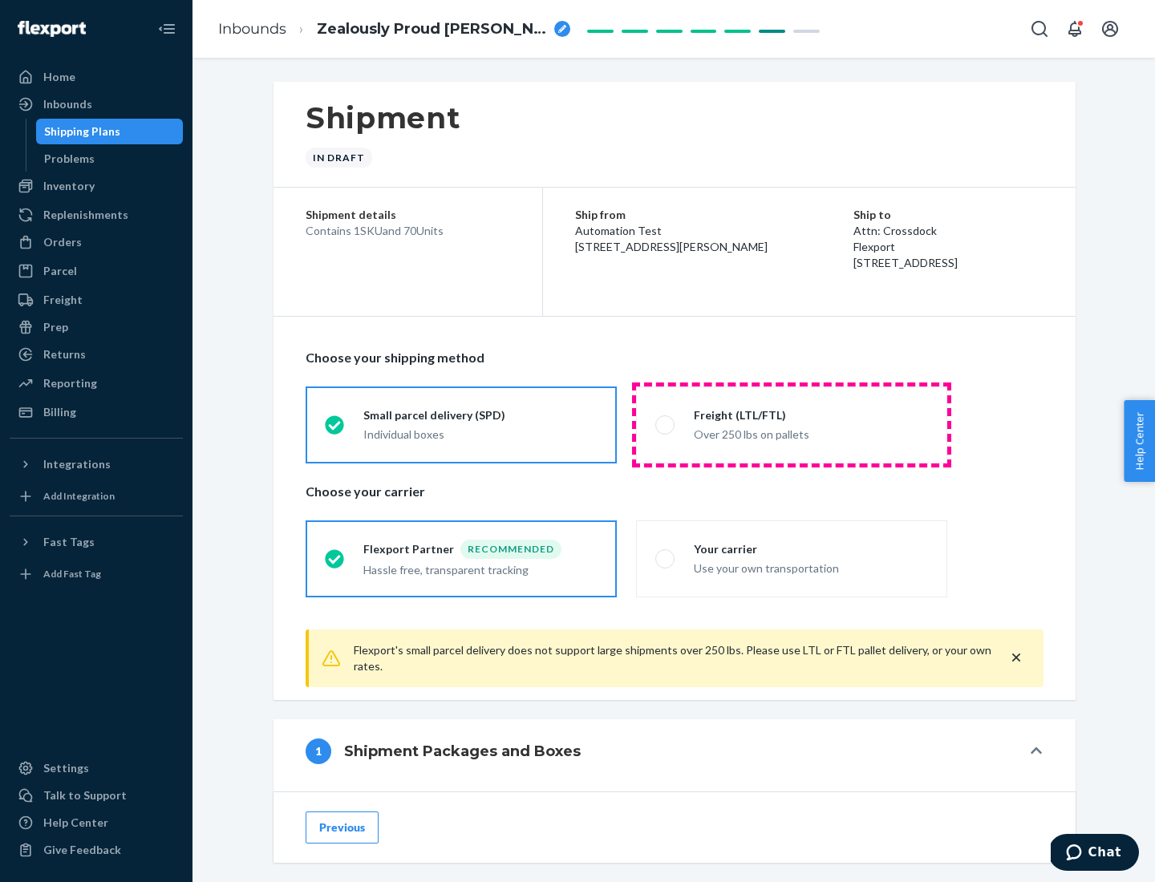
click at [792, 424] on div "Over 250 lbs on pallets" at bounding box center [811, 432] width 234 height 19
click at [666, 424] on input "Freight (LTL/FTL) Over 250 lbs on pallets" at bounding box center [660, 424] width 10 height 10
radio input "true"
radio input "false"
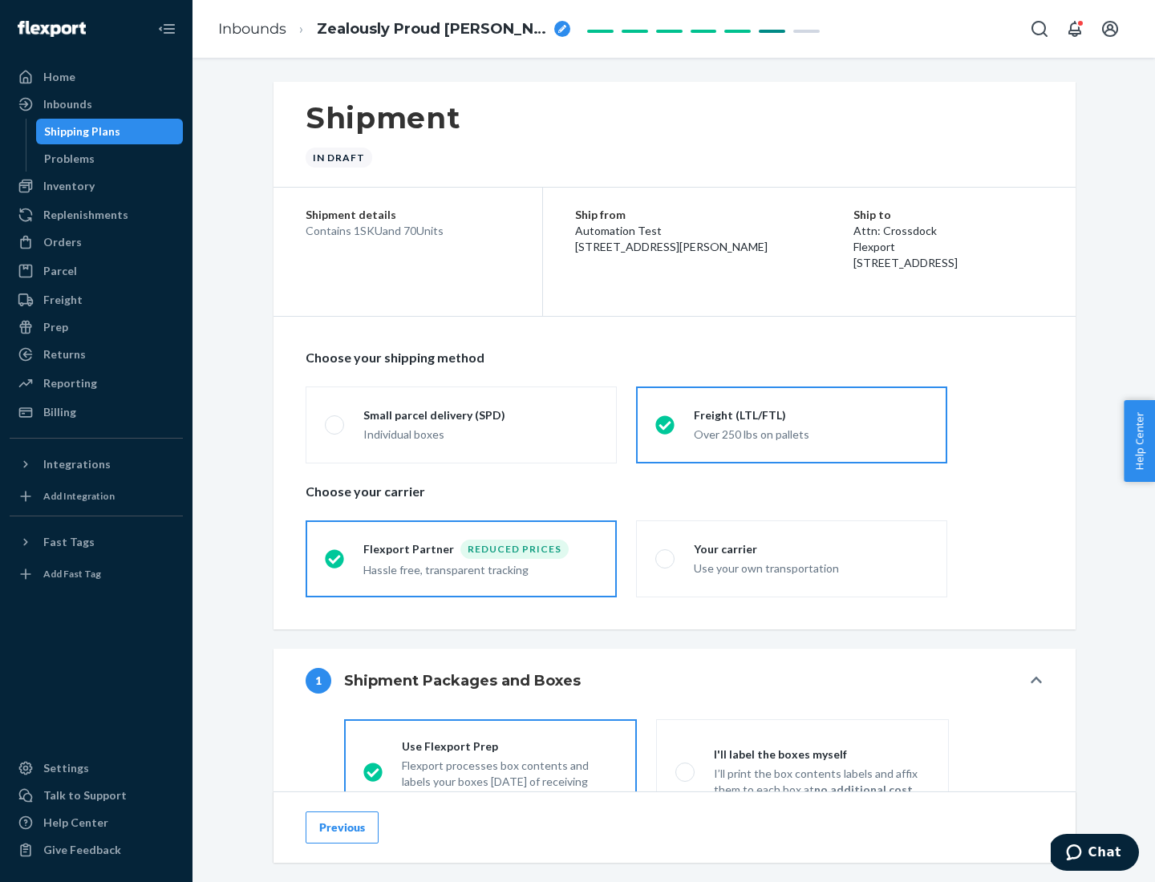
scroll to position [89, 0]
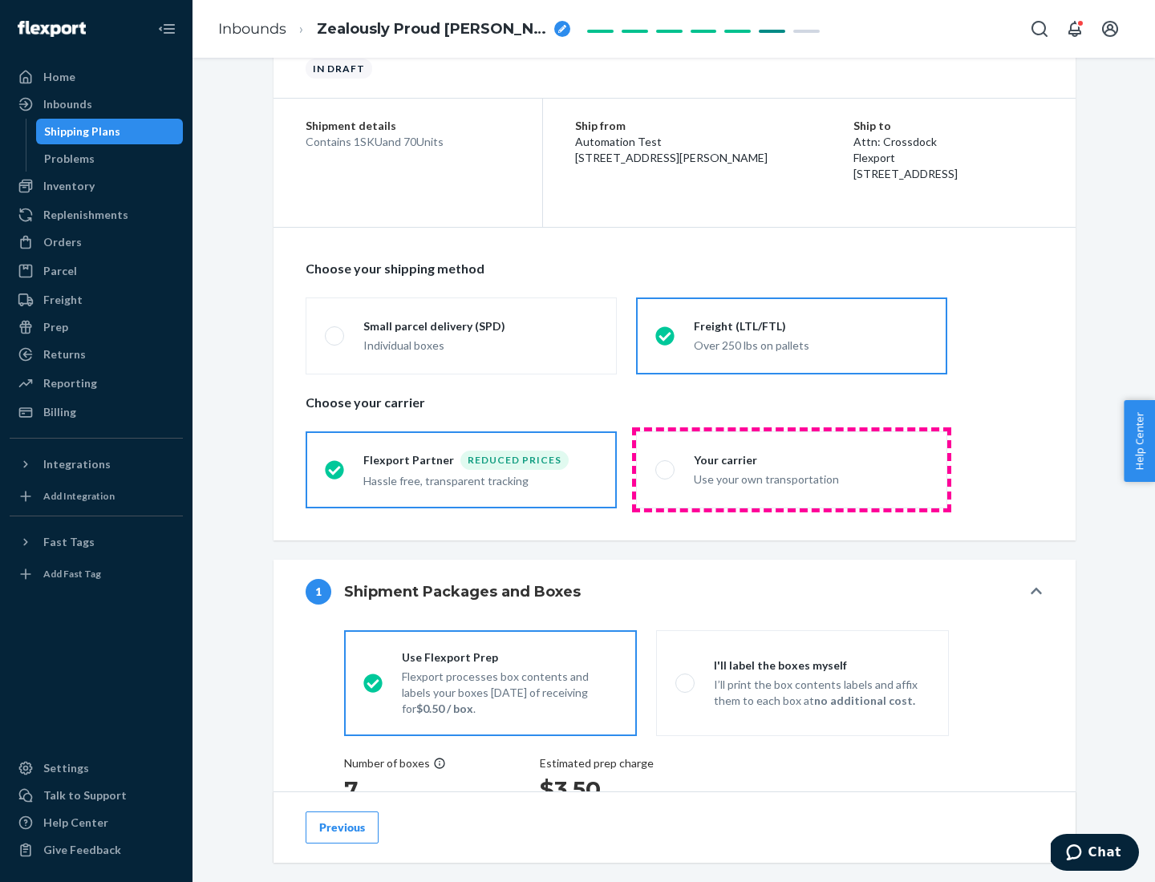
click at [792, 469] on div "Use your own transportation" at bounding box center [811, 477] width 234 height 19
click at [666, 469] on input "Your carrier Use your own transportation" at bounding box center [660, 469] width 10 height 10
radio input "true"
radio input "false"
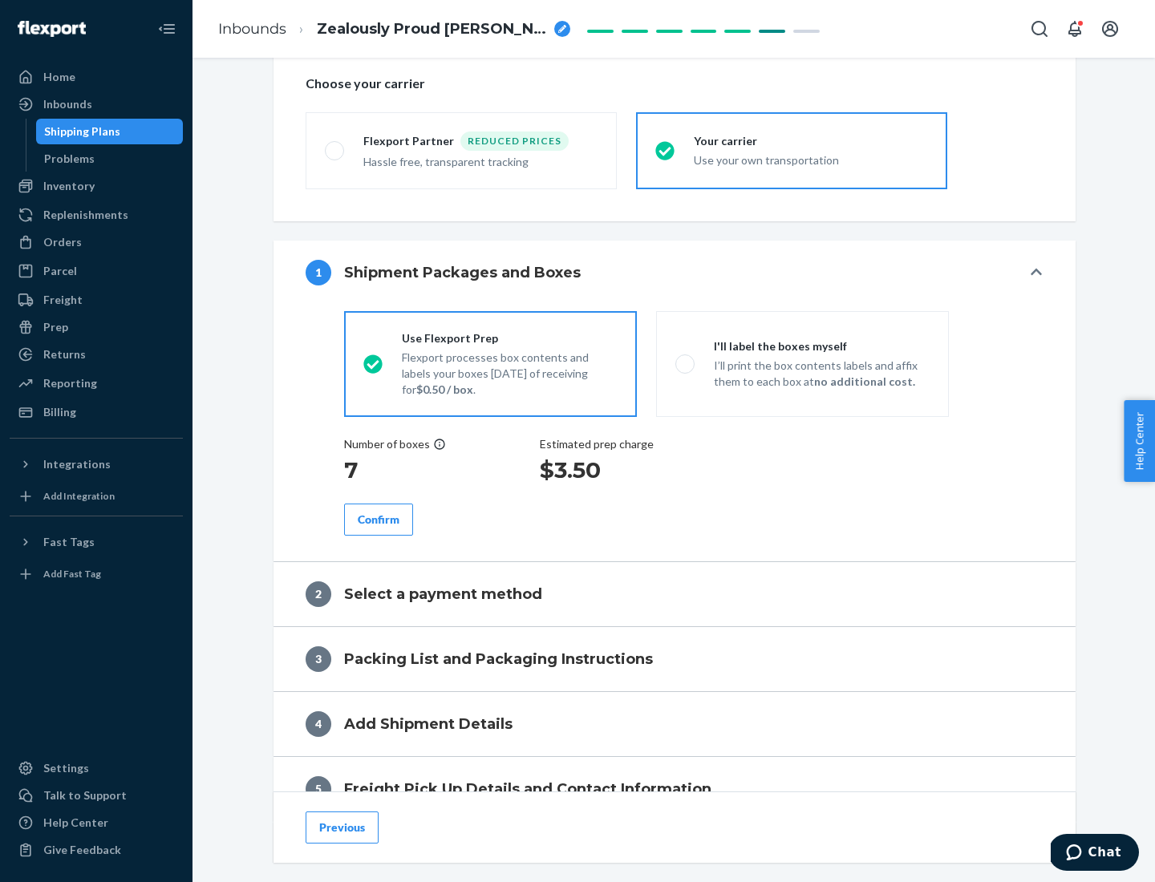
scroll to position [302, 0]
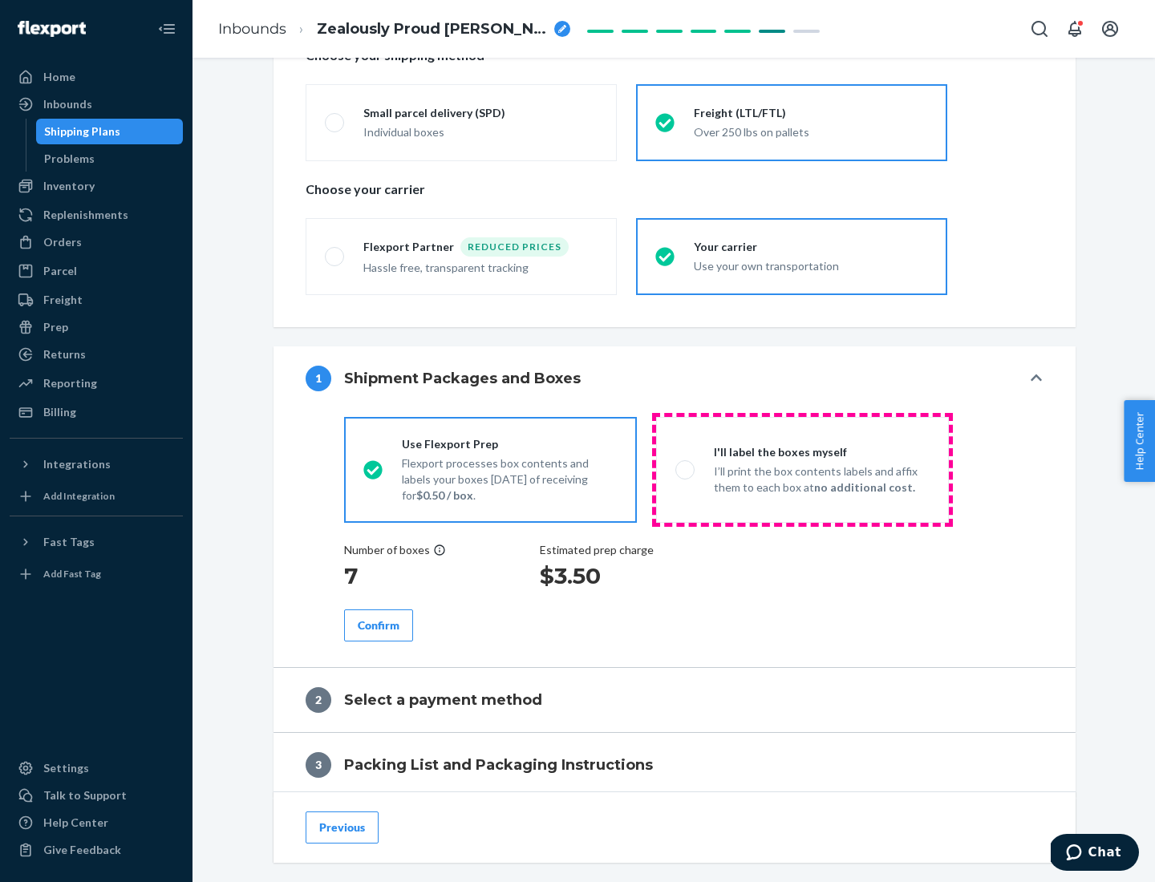
click at [802, 469] on p "I’ll print the box contents labels and affix them to each box at no additional …" at bounding box center [822, 480] width 216 height 32
click at [686, 469] on input "I'll label the boxes myself I’ll print the box contents labels and affix them t…" at bounding box center [680, 469] width 10 height 10
radio input "true"
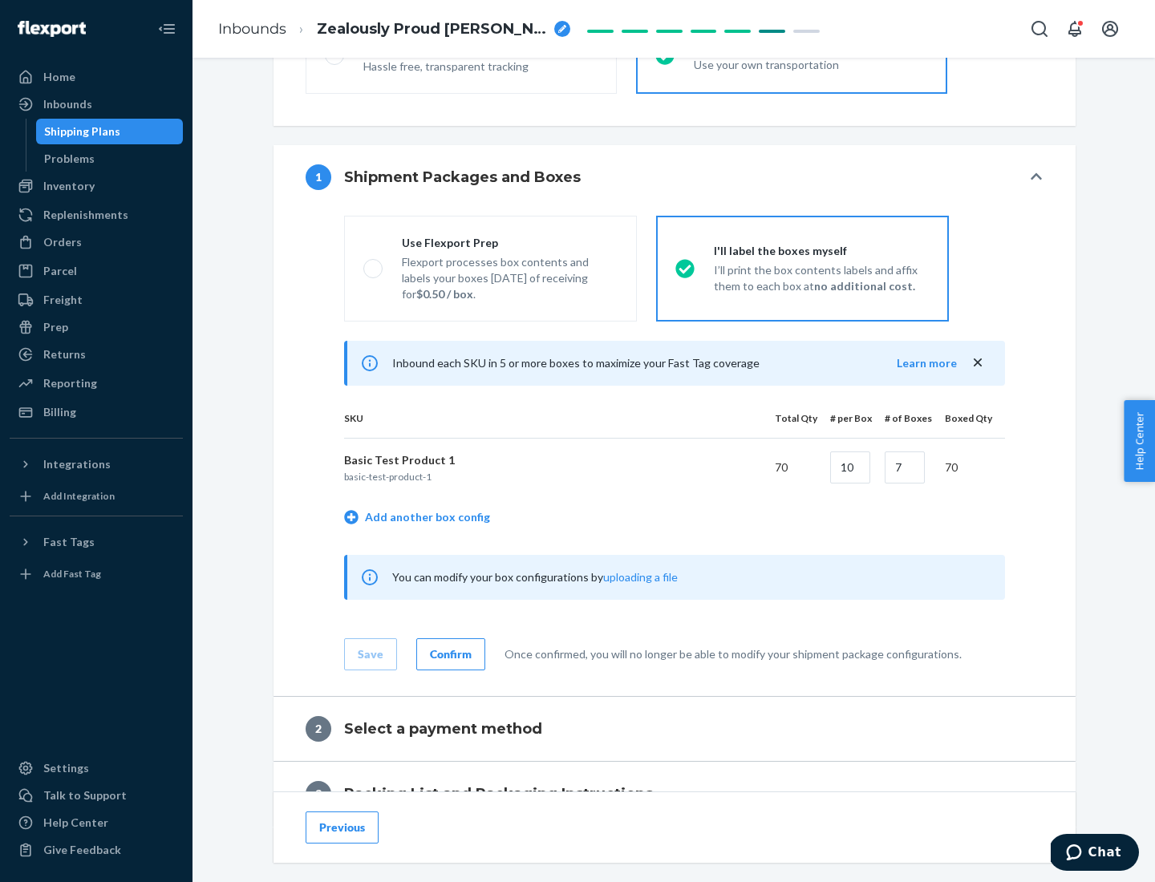
scroll to position [277, 0]
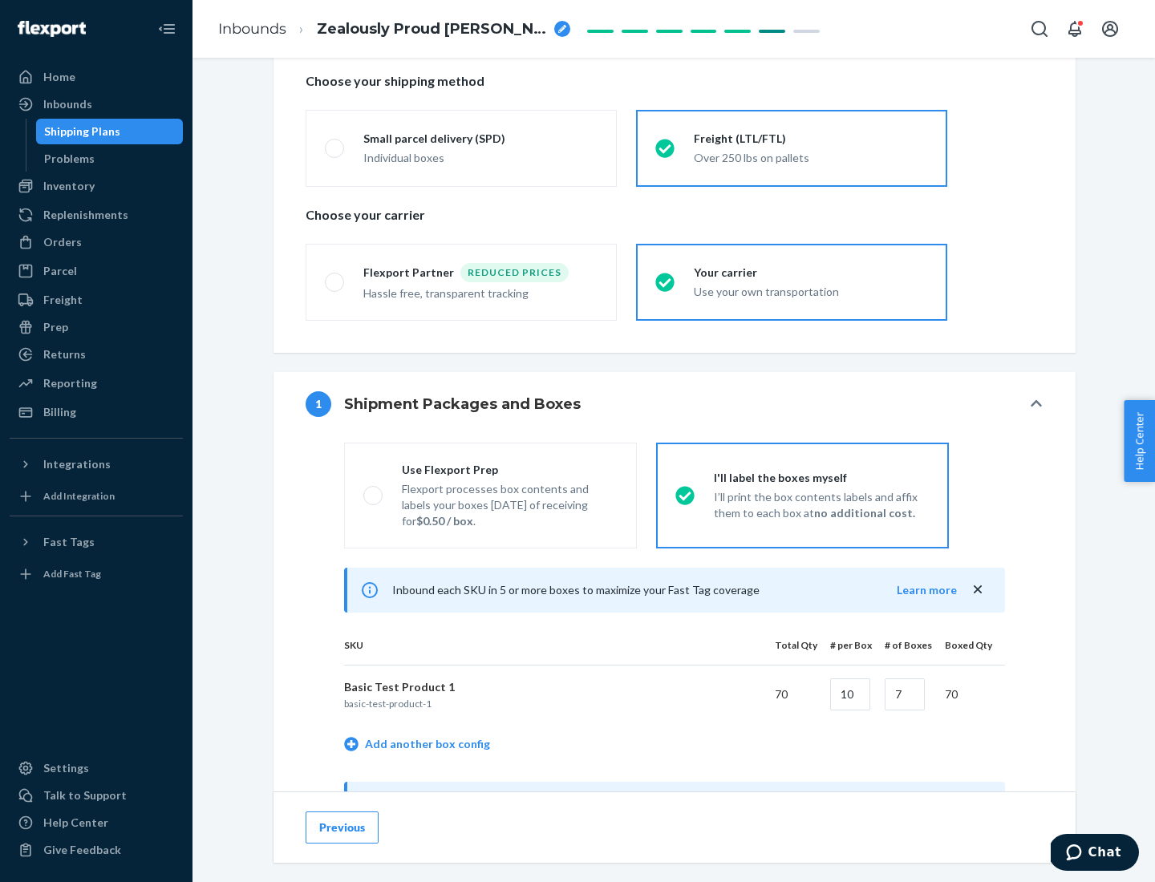
click at [509, 469] on div "Use Flexport Prep" at bounding box center [510, 470] width 216 height 16
click at [374, 490] on input "Use Flexport Prep Flexport processes box contents and labels your boxes [DATE] …" at bounding box center [368, 495] width 10 height 10
radio input "true"
radio input "false"
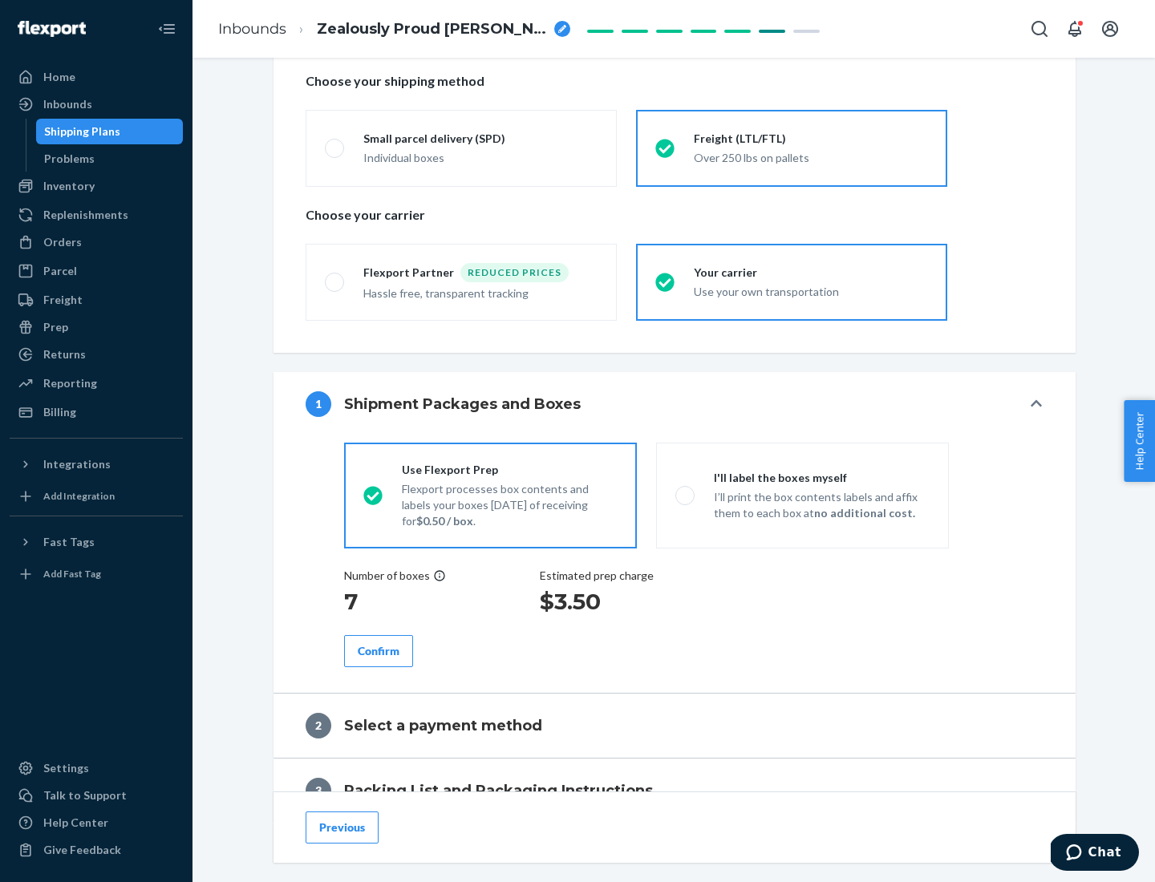
scroll to position [458, 0]
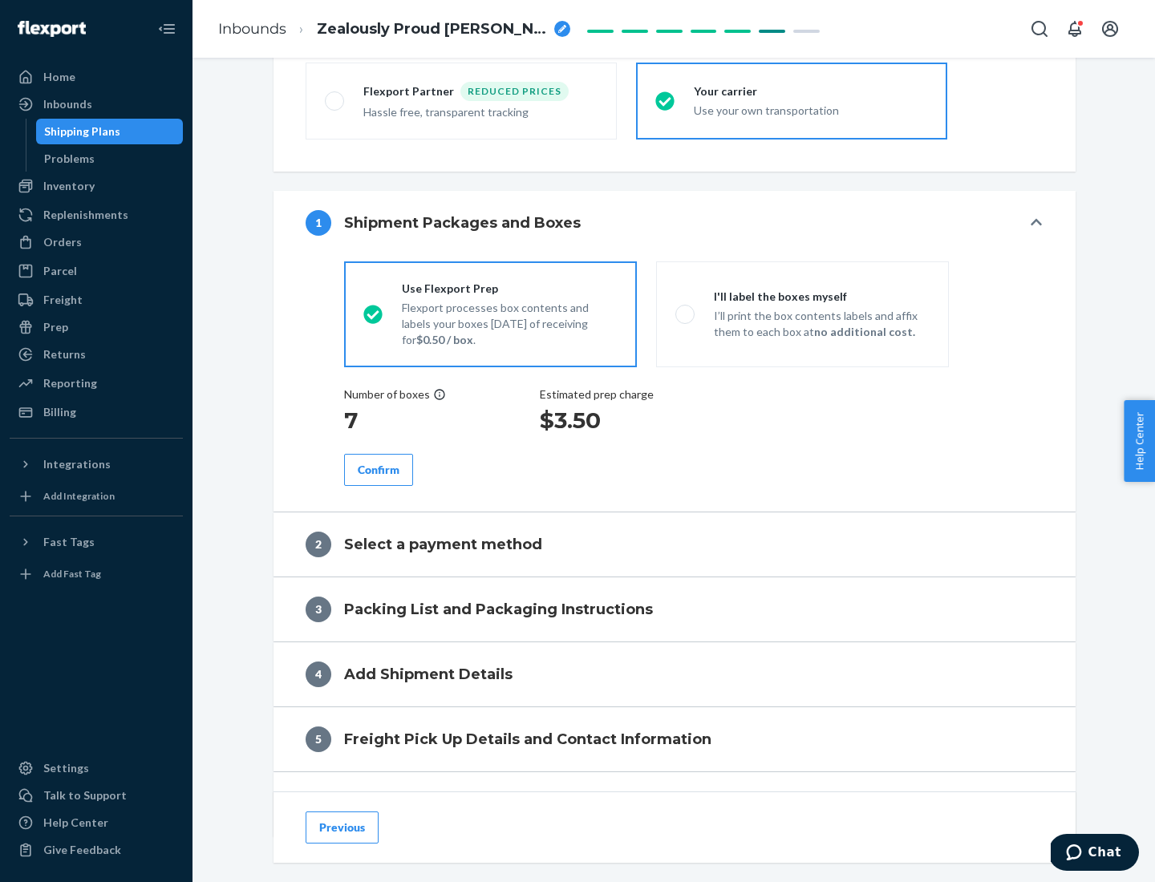
click at [379, 469] on div "Confirm" at bounding box center [379, 470] width 42 height 16
radio input "false"
